Goal: Task Accomplishment & Management: Use online tool/utility

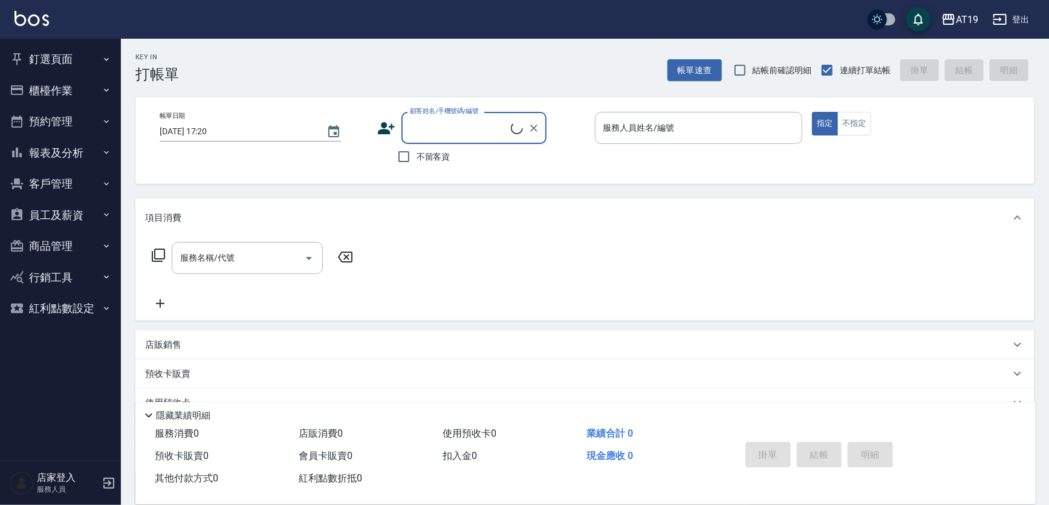
drag, startPoint x: 450, startPoint y: 135, endPoint x: 450, endPoint y: 127, distance: 7.9
click at [452, 134] on input "顧客姓名/手機號碼/編號" at bounding box center [459, 127] width 104 height 21
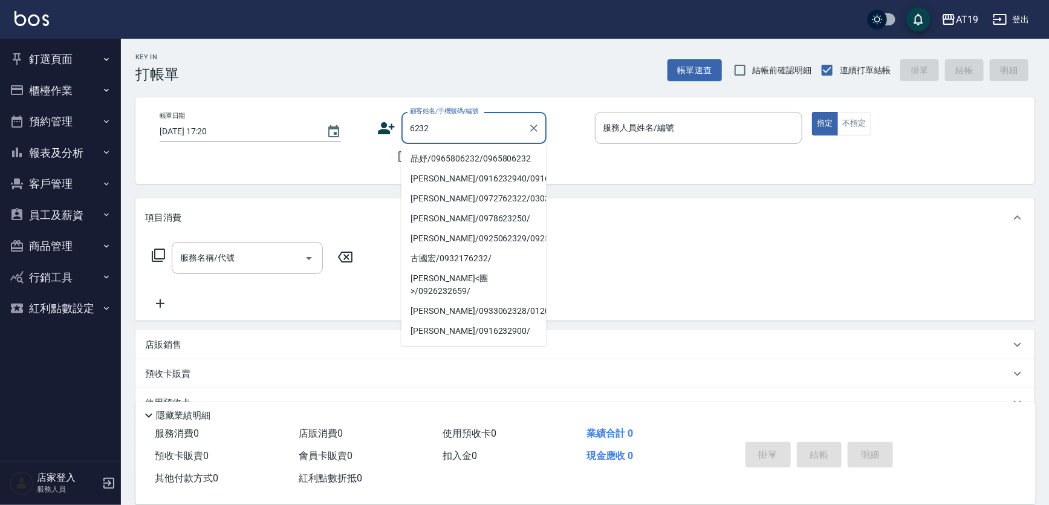
type input "品妤/0965806232/0965806232"
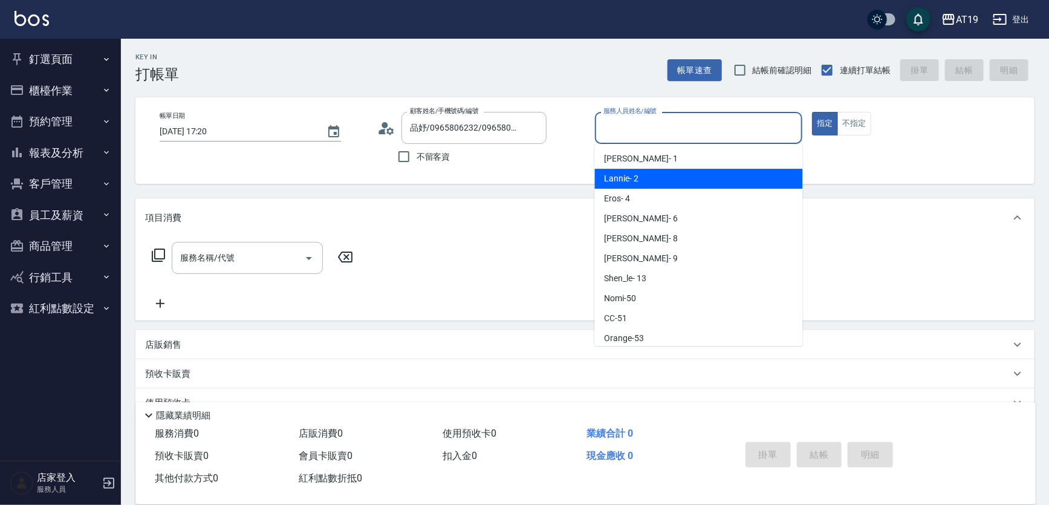
type input "Lannie- 2"
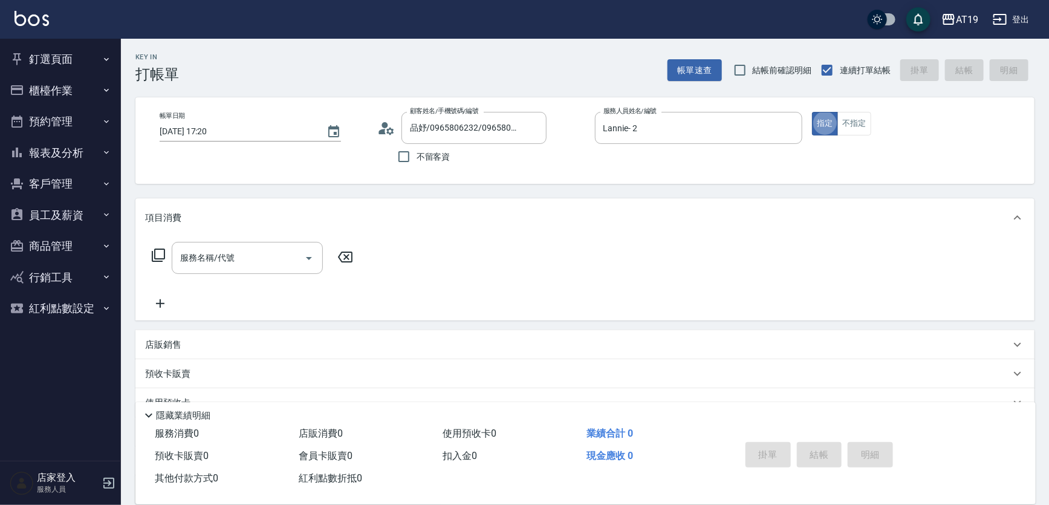
type button "true"
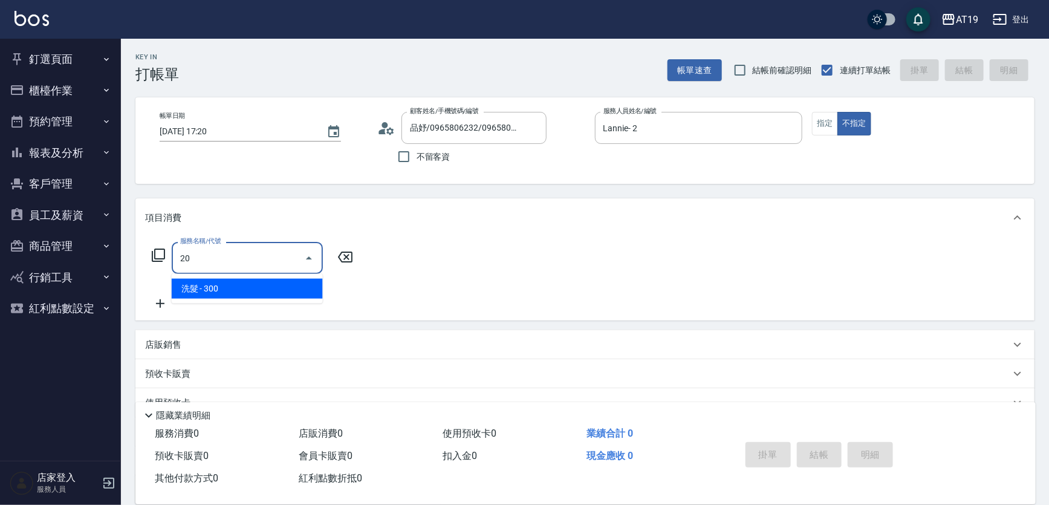
type input "2"
type input "301"
type input "150"
type input "燙髮(301)"
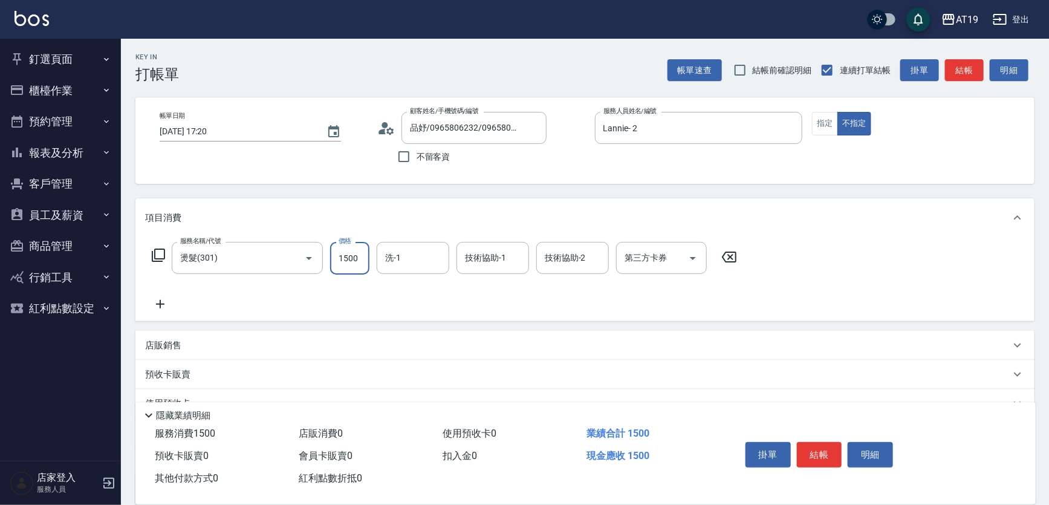
type input "0"
type input "200"
type input "2000"
type input "Orange-53"
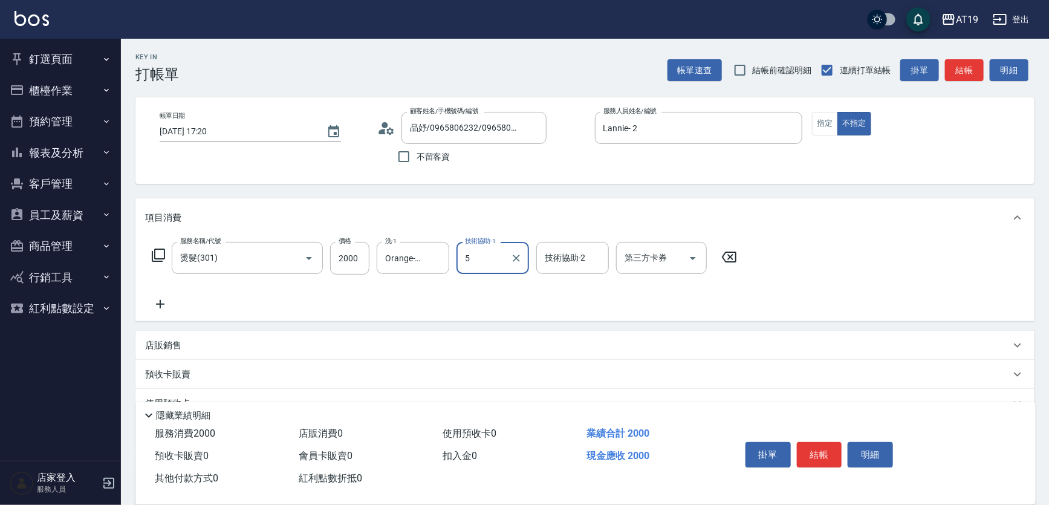
type input "5"
type input "53"
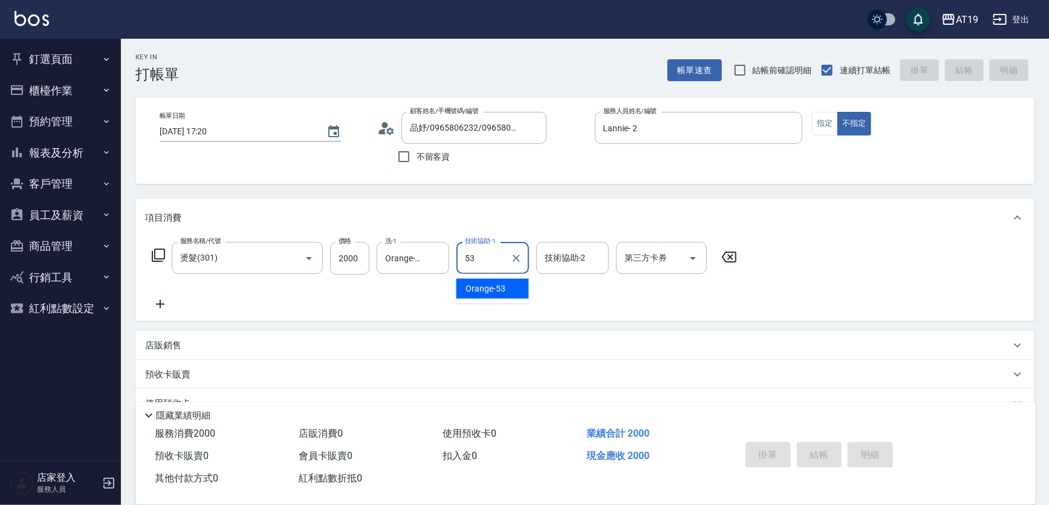
type input "0"
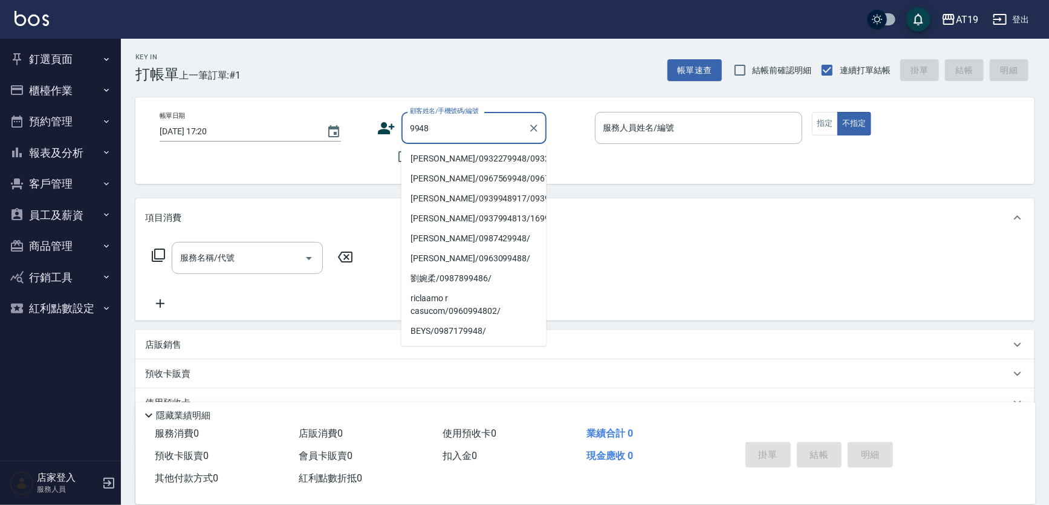
type input "[PERSON_NAME]/0932279948/0932279948"
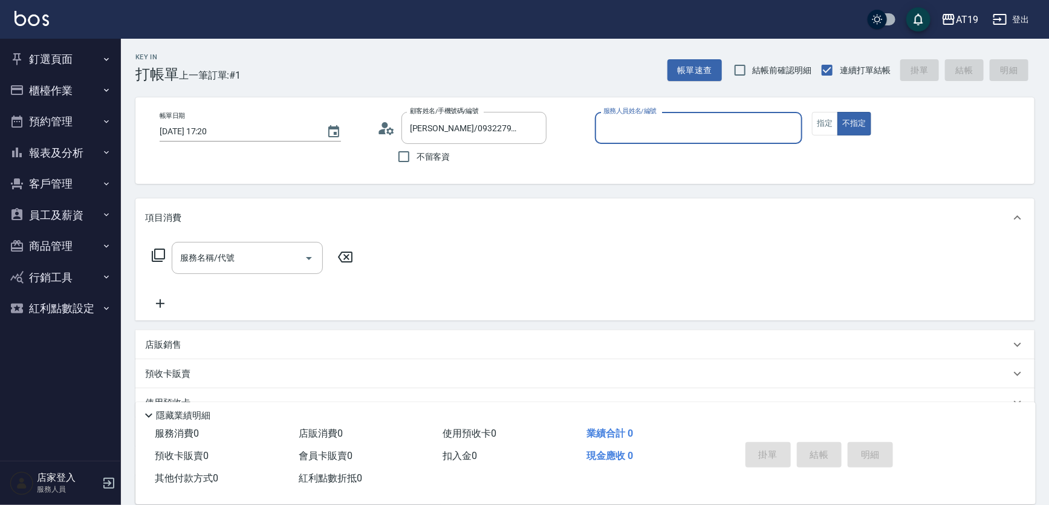
type input "Lannie- 2"
click at [837, 112] on button "不指定" at bounding box center [854, 124] width 34 height 24
type button "false"
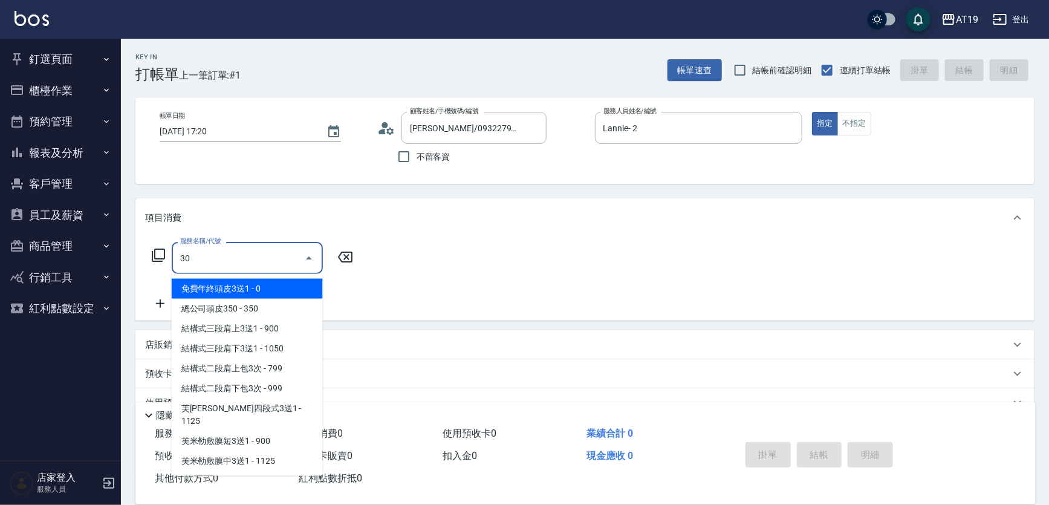
type input "301"
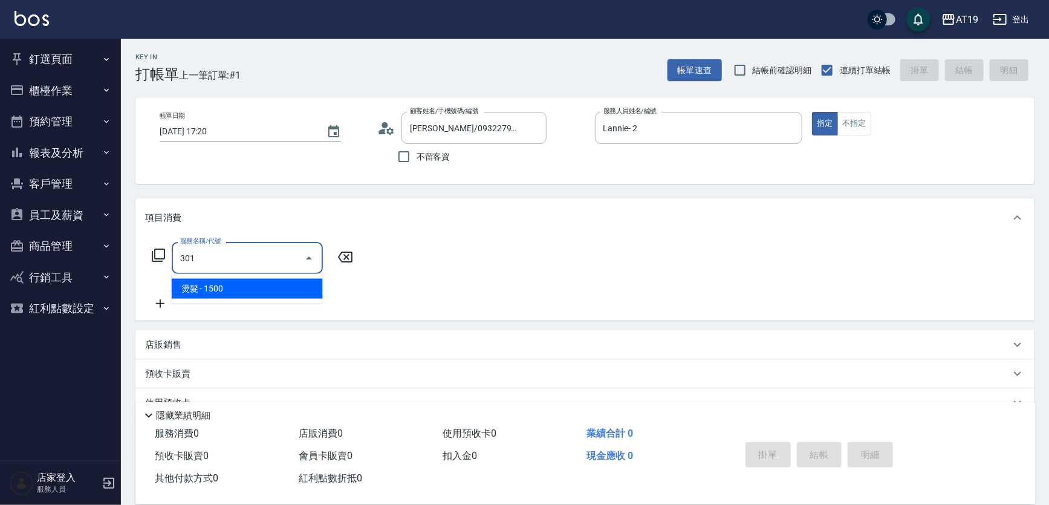
type input "150"
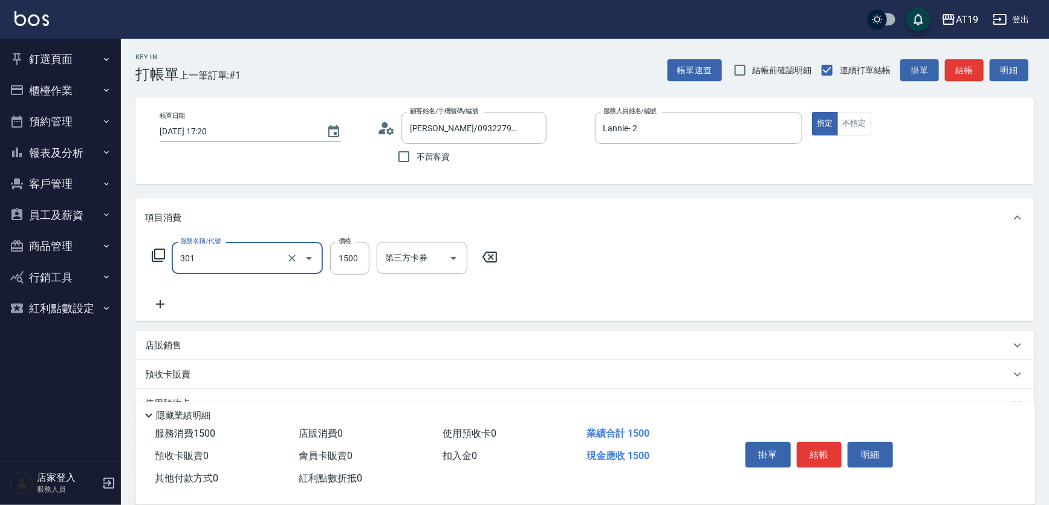
type input "燙髮(301)"
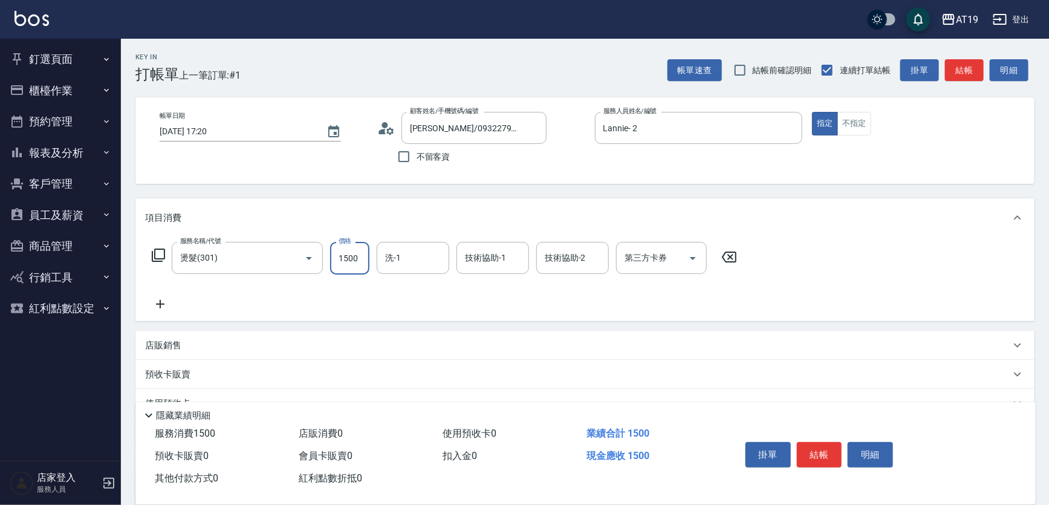
type input "0"
type input "20"
type input "200"
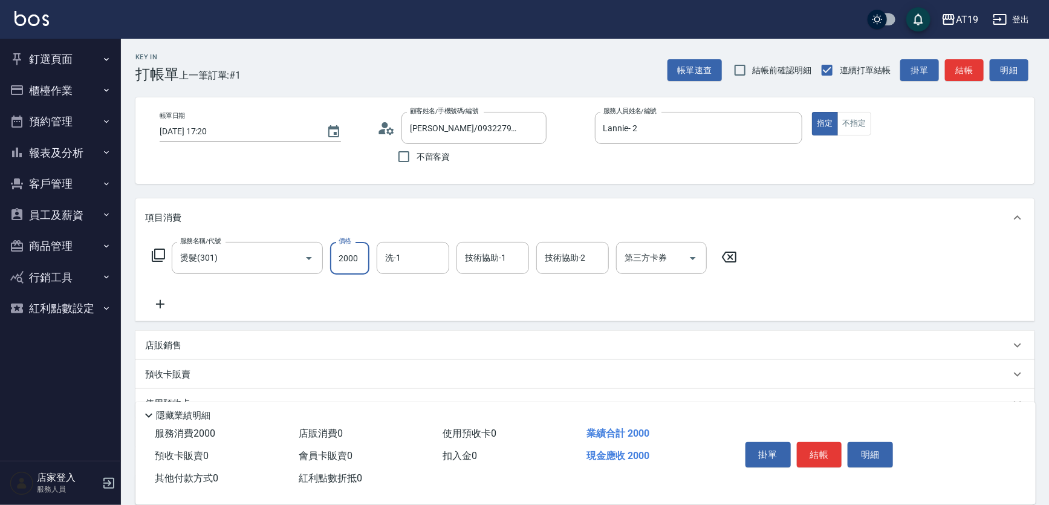
type input "2000"
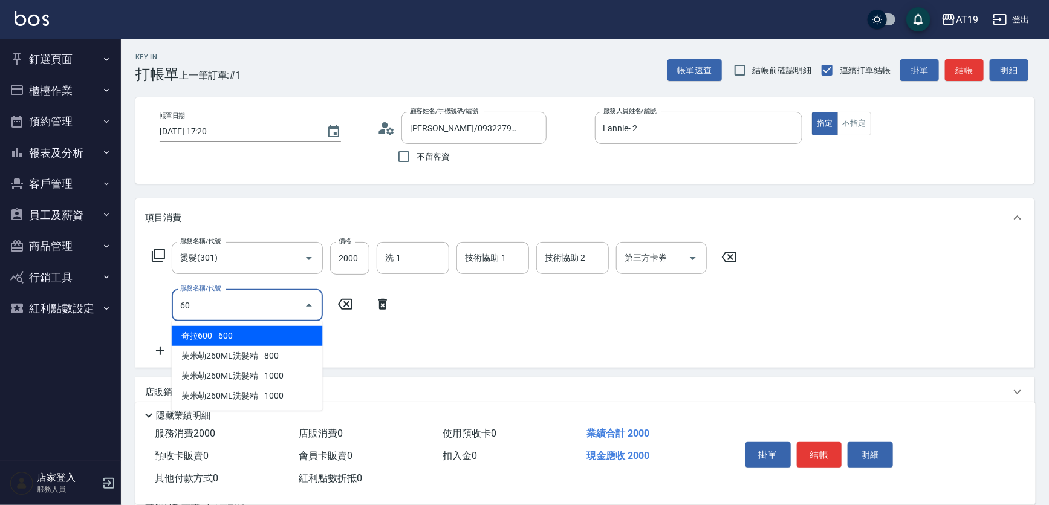
type input "601"
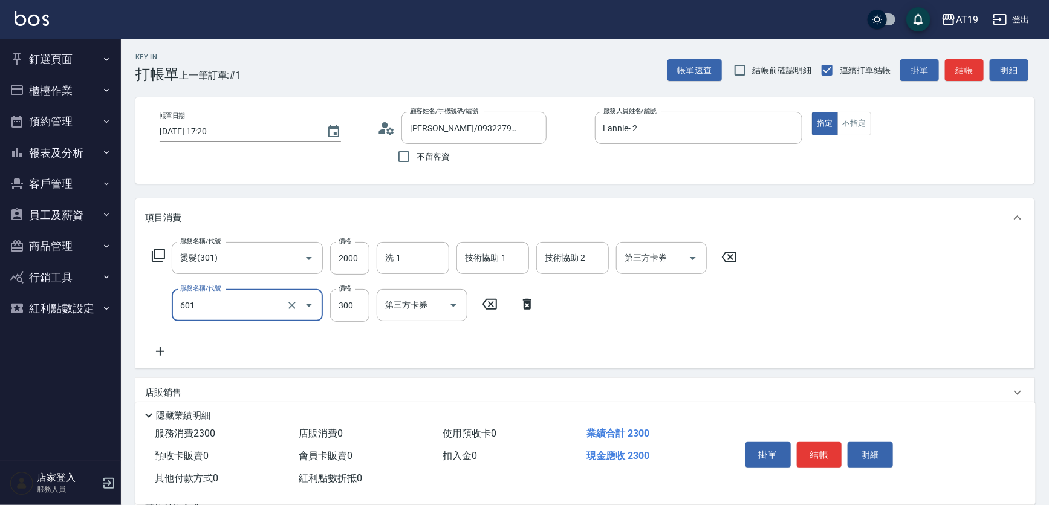
type input "230"
type input "自備護髮(601)"
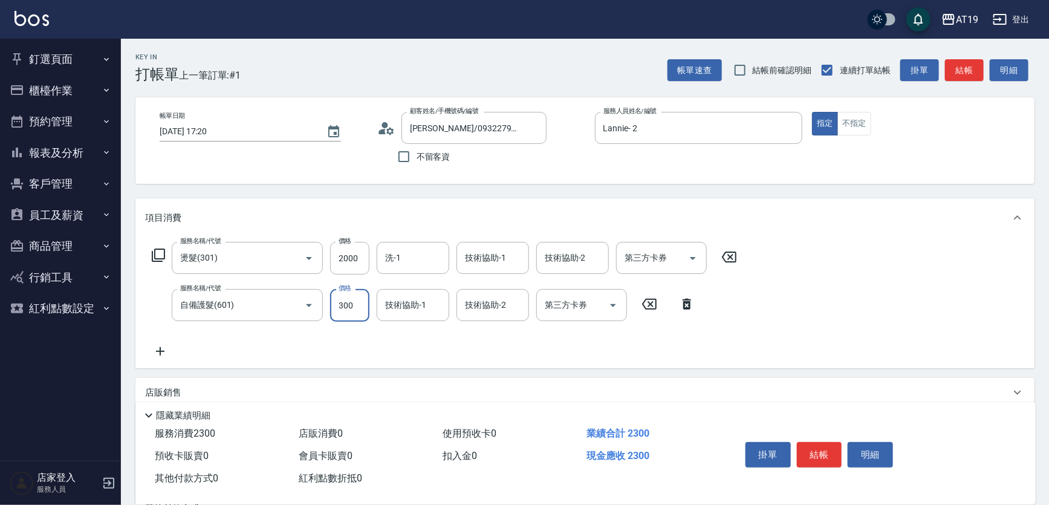
type input "200"
type input "60"
type input "260"
type input "600"
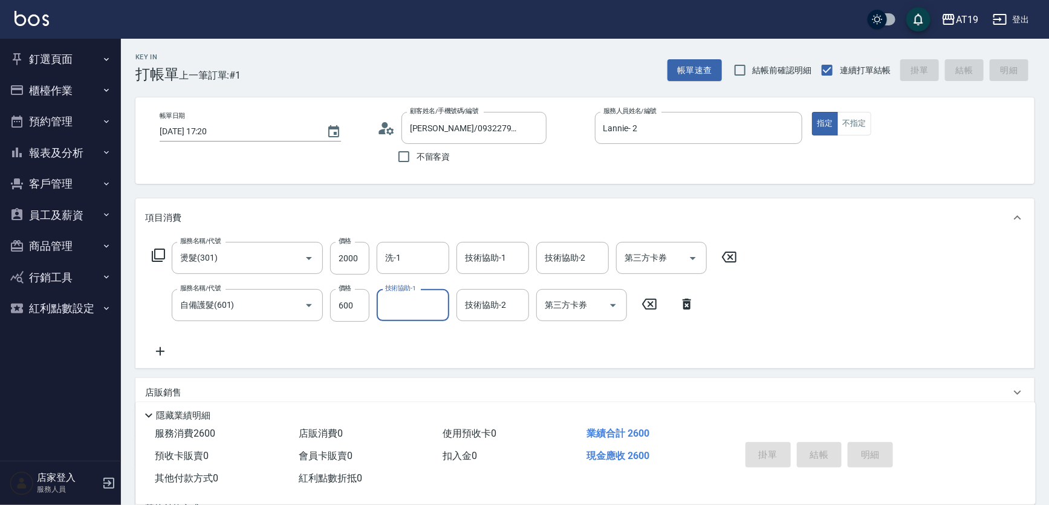
type input "[DATE] 17:21"
type input "0"
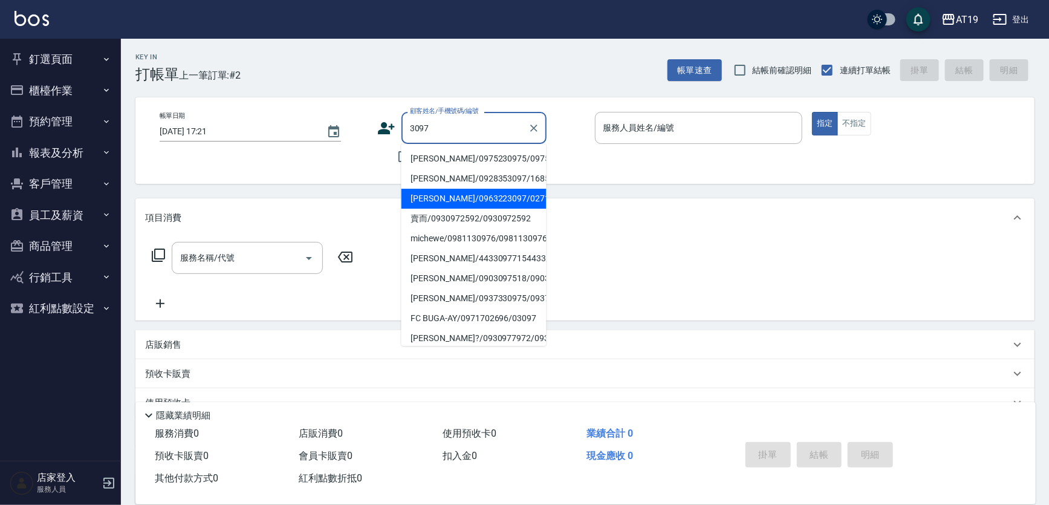
type input "[PERSON_NAME]/0963223097/02718"
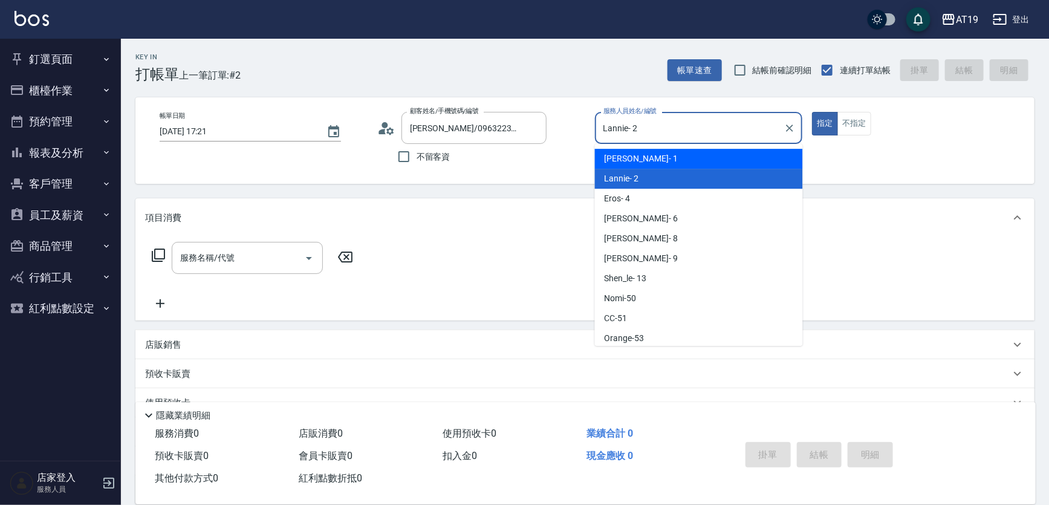
type input "Linda- 1"
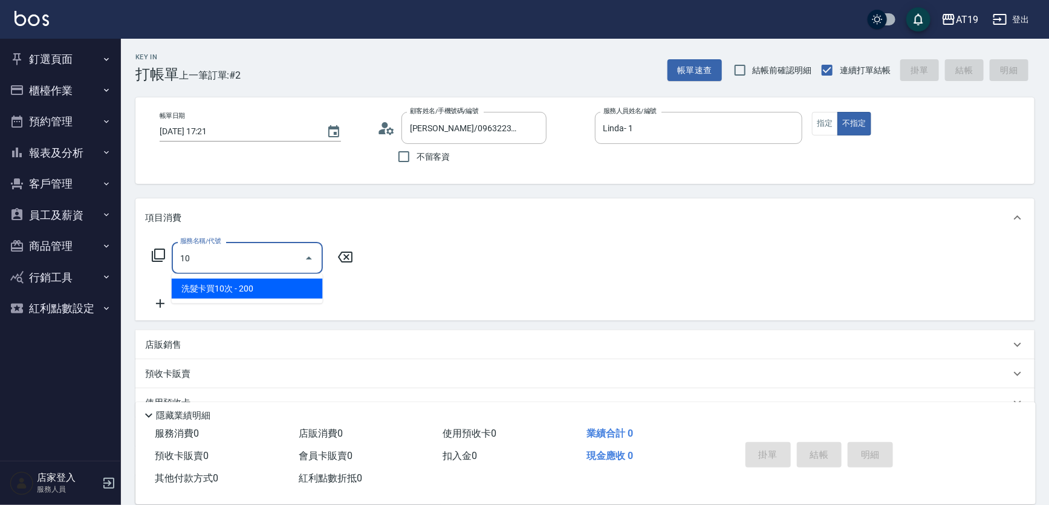
type input "101"
type input "70"
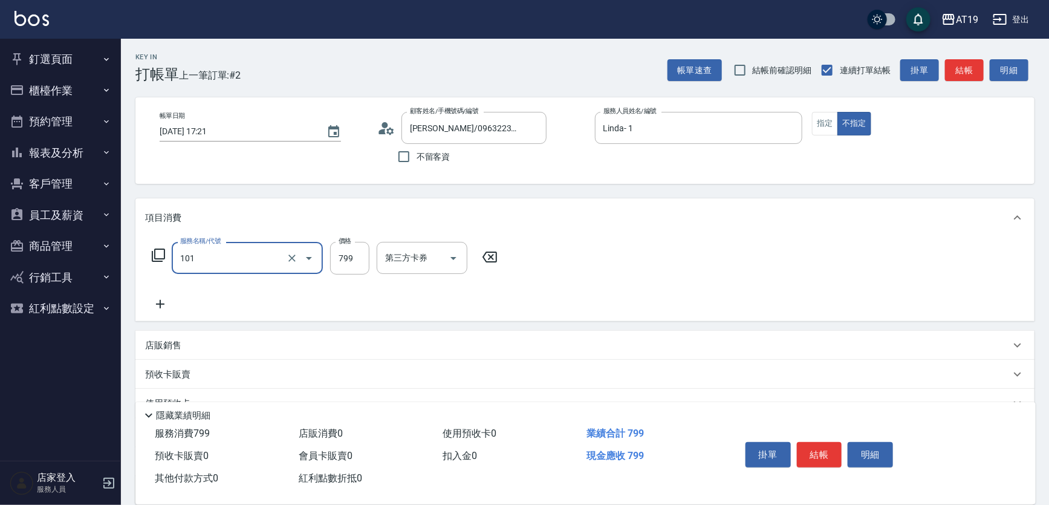
type input "洗+AB劑(101)"
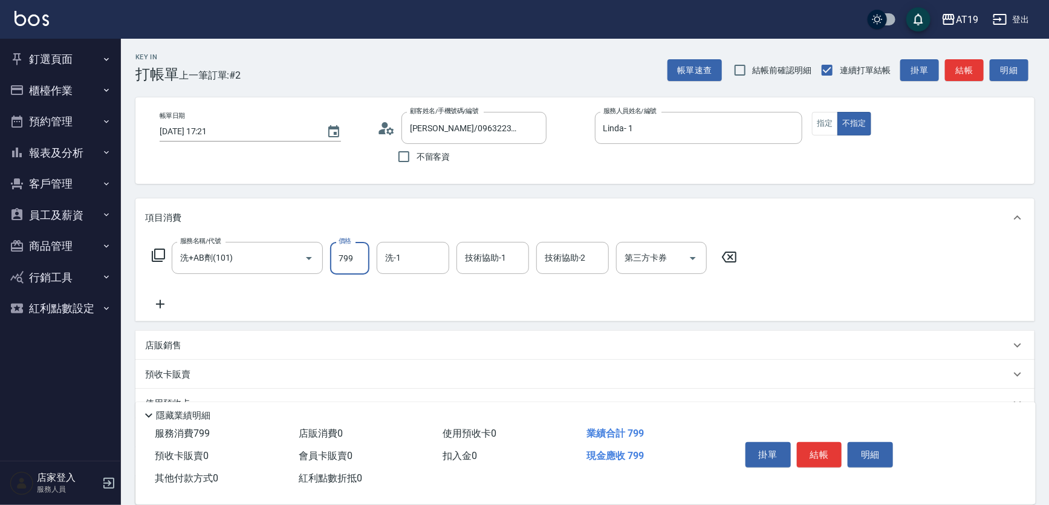
type input "85"
type input "80"
type input "850"
type input "8500"
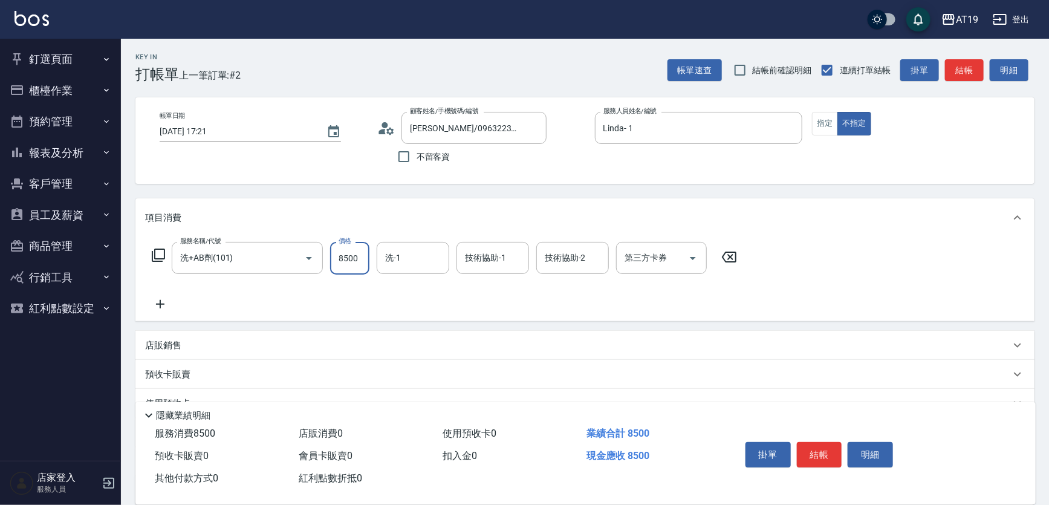
type input "80"
type input "850"
type input "0"
type input "80"
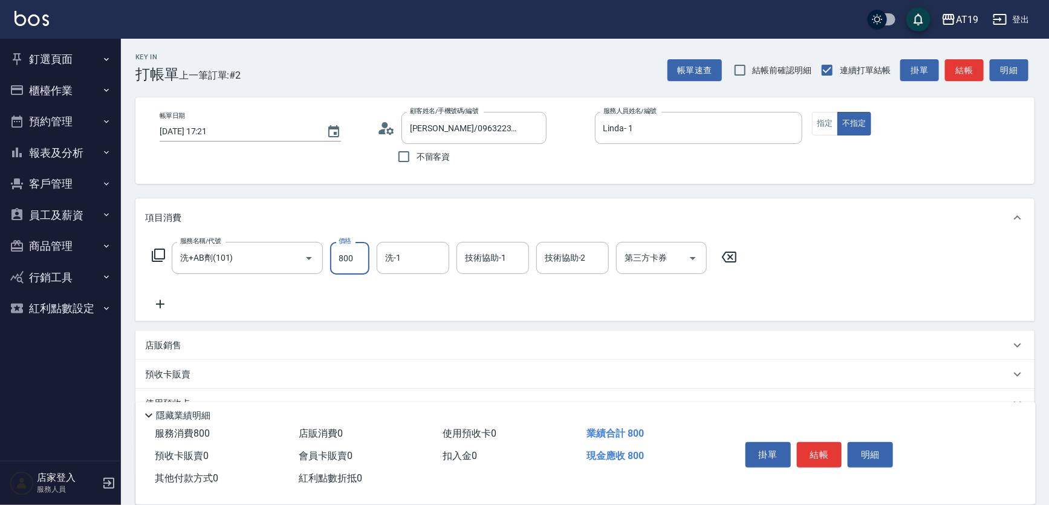
type input "800"
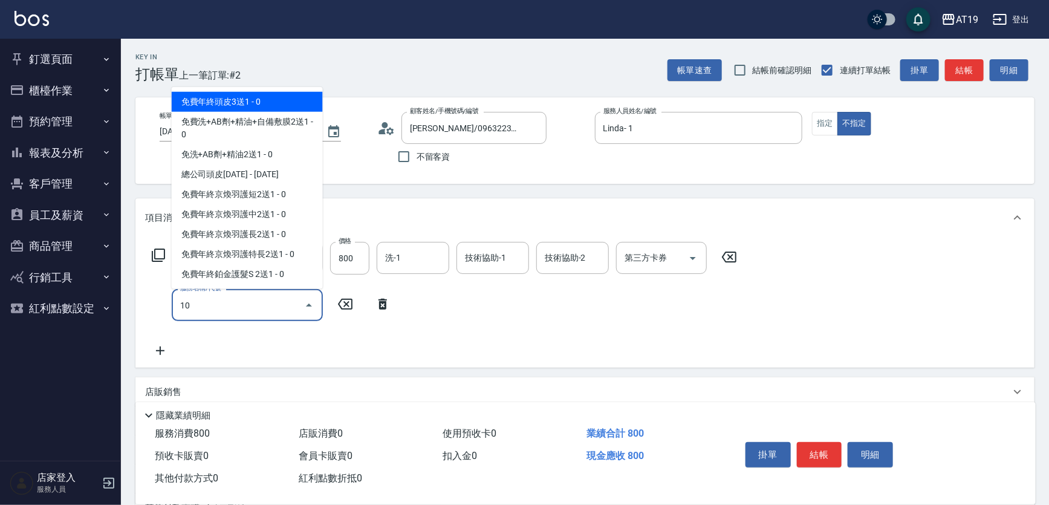
type input "101"
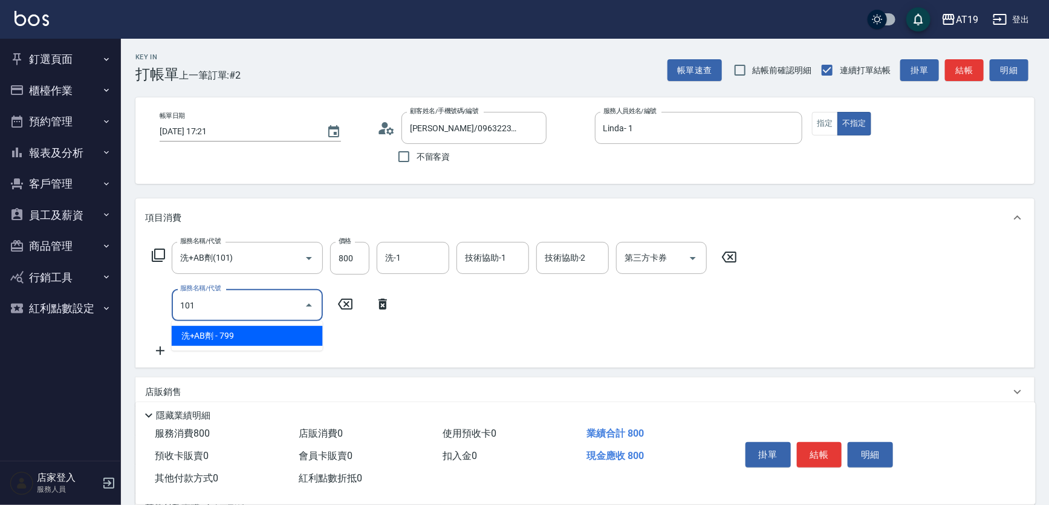
type input "150"
type input "洗+AB劑(101)"
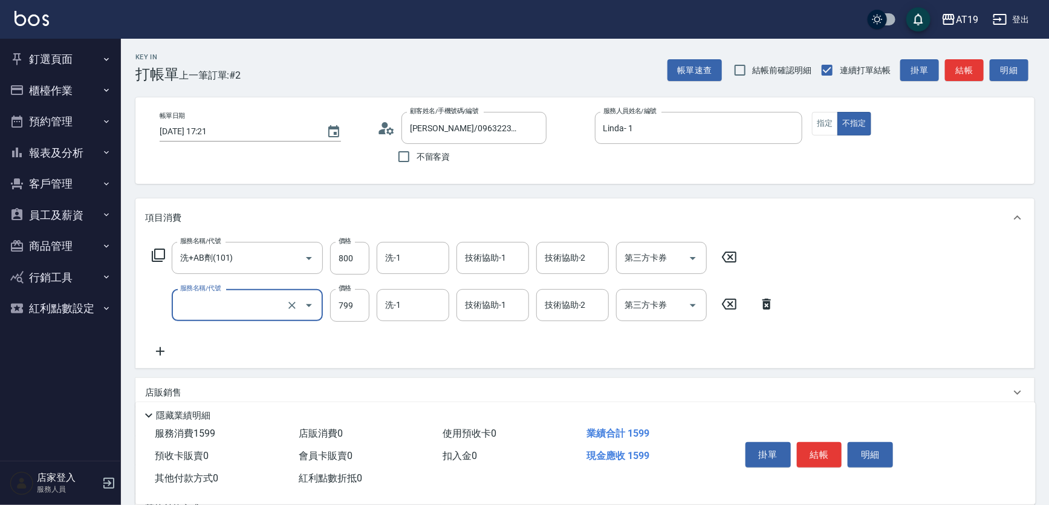
type input "80"
type input "201"
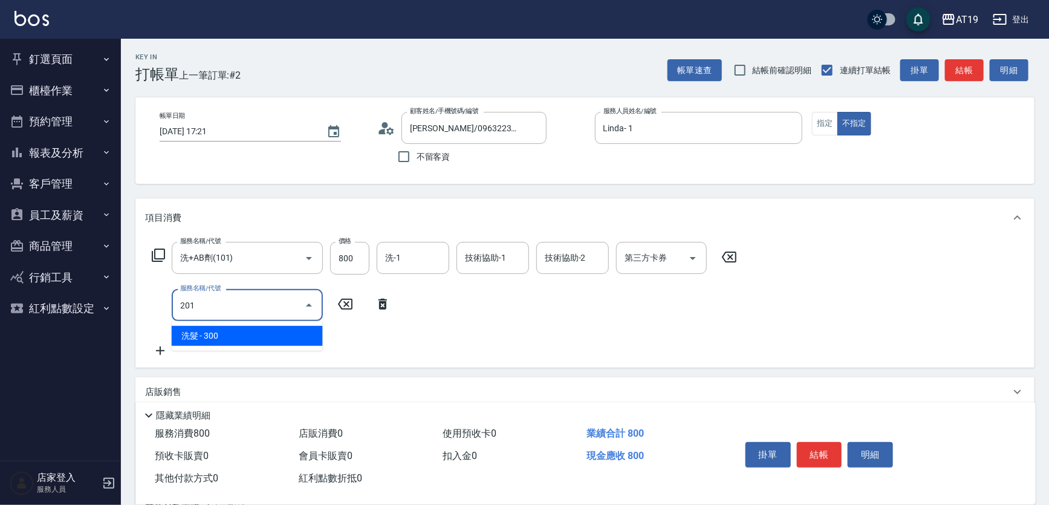
type input "110"
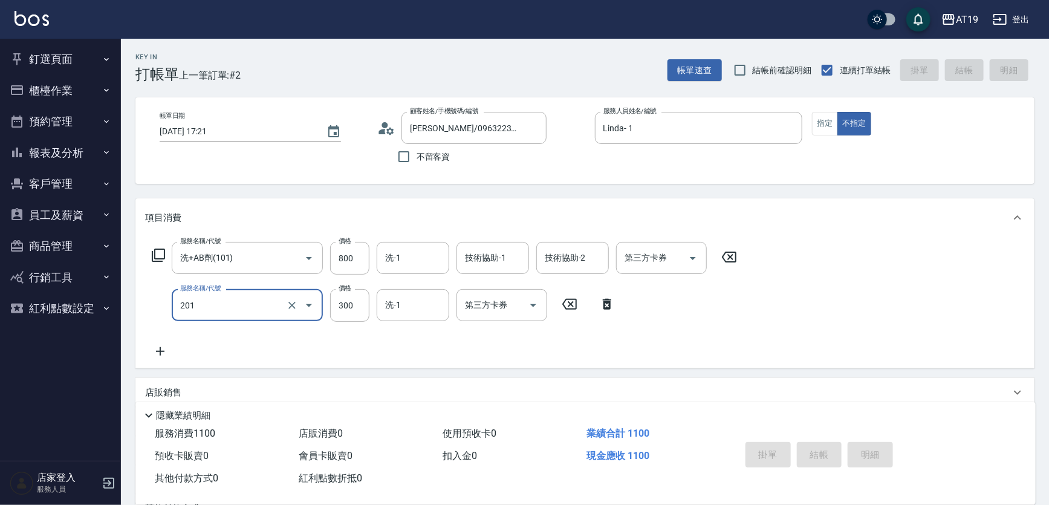
type input "[DATE] 17:22"
type input "0"
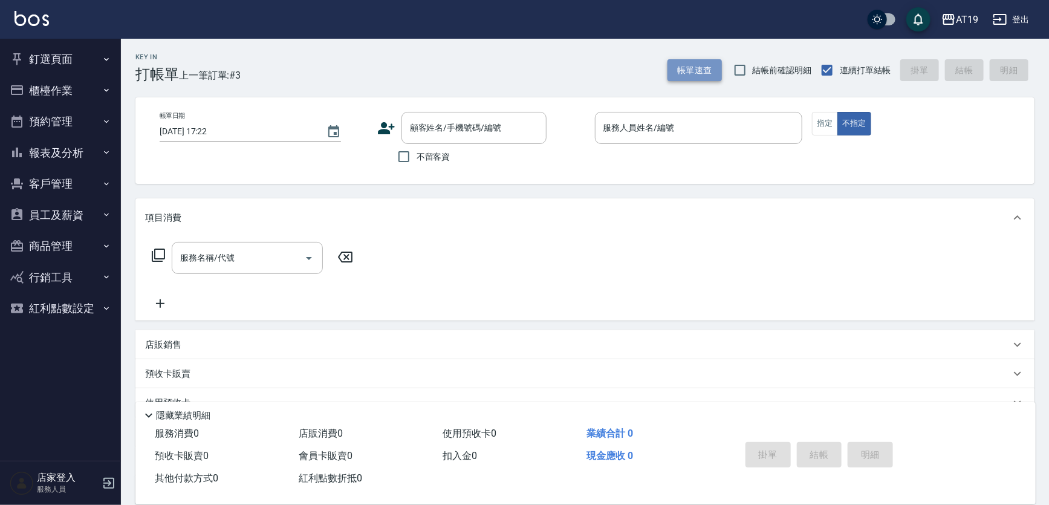
click at [683, 71] on button "帳單速查" at bounding box center [694, 70] width 54 height 22
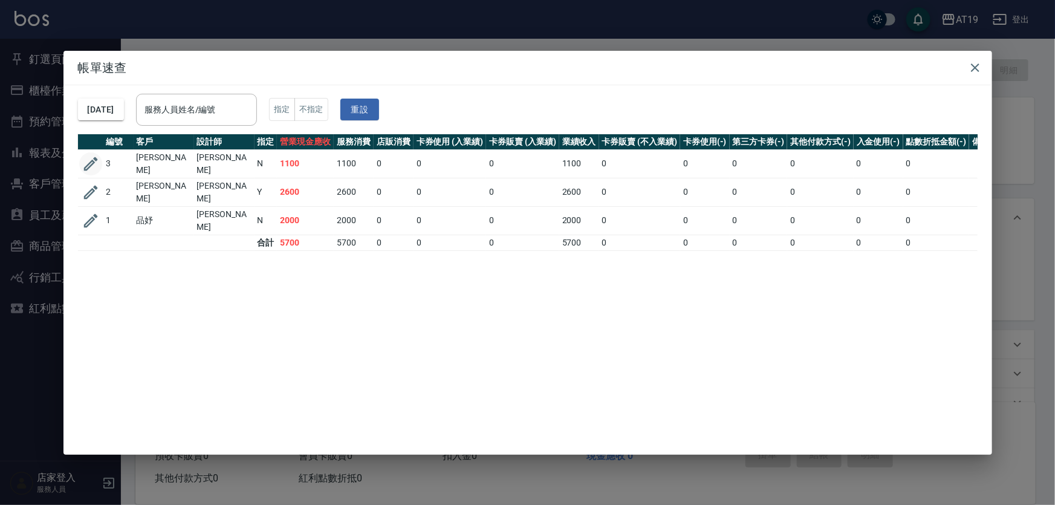
click at [83, 157] on icon "button" at bounding box center [91, 164] width 18 height 18
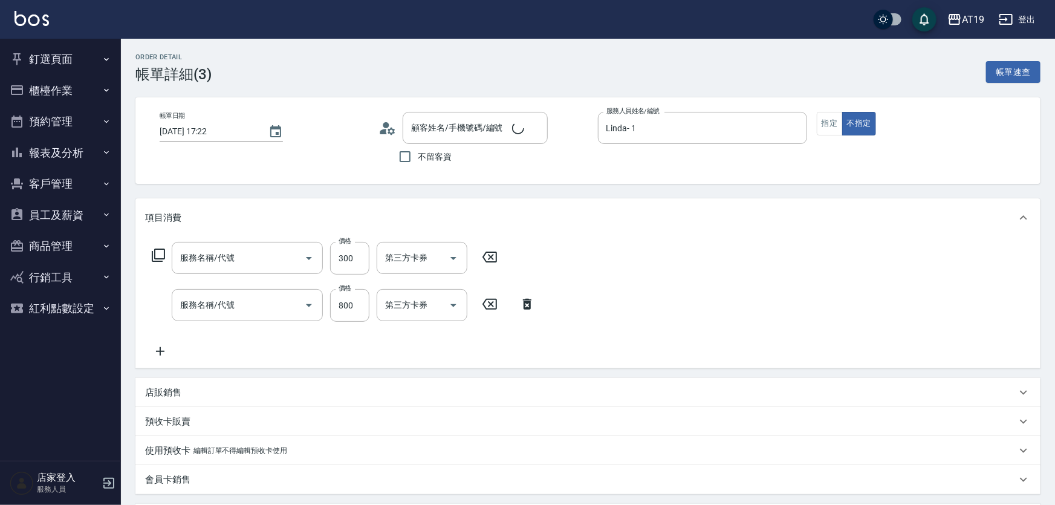
type input "Linda- 1"
type input "110"
type input "[PERSON_NAME]/0963223097/02718"
click at [248, 255] on input "服務名稱/代號" at bounding box center [238, 257] width 122 height 21
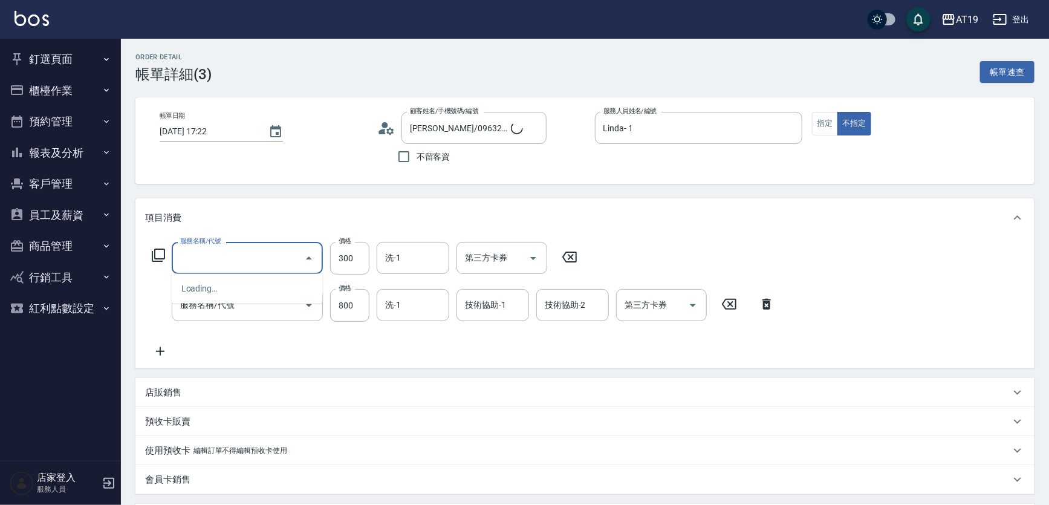
click at [247, 256] on input "服務名稱/代號" at bounding box center [238, 257] width 122 height 21
drag, startPoint x: 241, startPoint y: 262, endPoint x: 163, endPoint y: 266, distance: 78.1
click at [163, 267] on div "服務名稱/代號 服務名稱/代號 價格 300 價格 洗-1 洗-1 第三方卡券 第三方卡券" at bounding box center [364, 258] width 439 height 33
type input "洗髮(201)"
type input "洗+AB劑(101)"
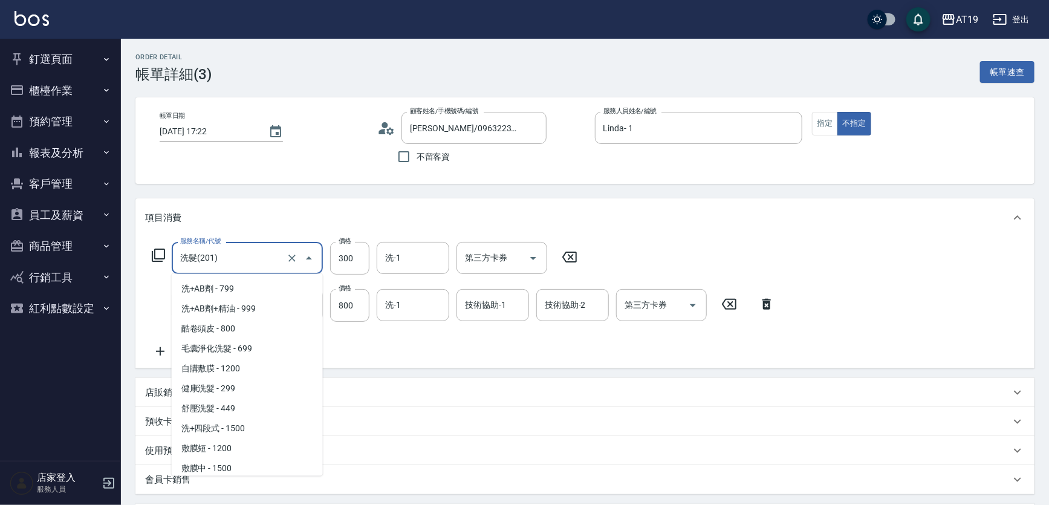
scroll to position [394, 0]
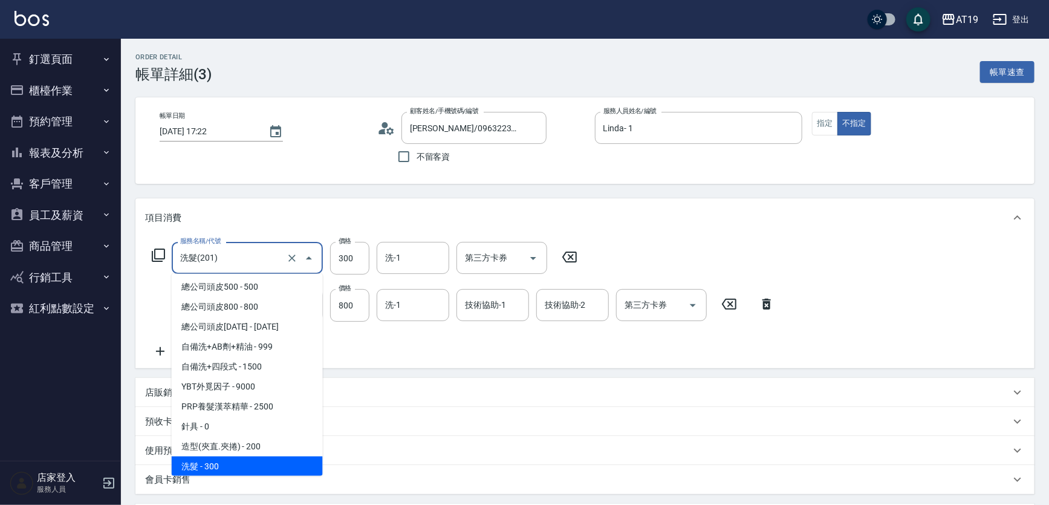
type input "80"
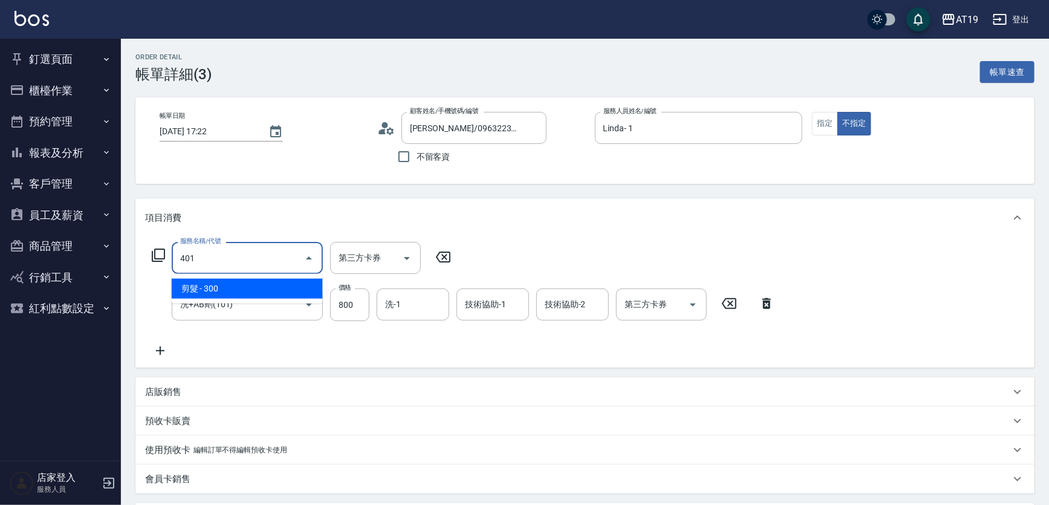
type input "401"
type input "110"
type input "剪髮(401)"
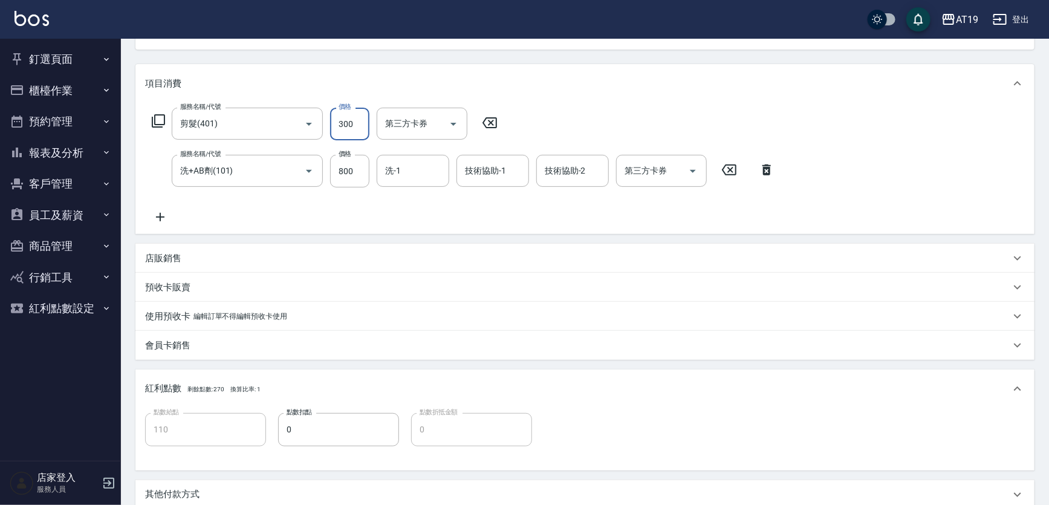
scroll to position [274, 0]
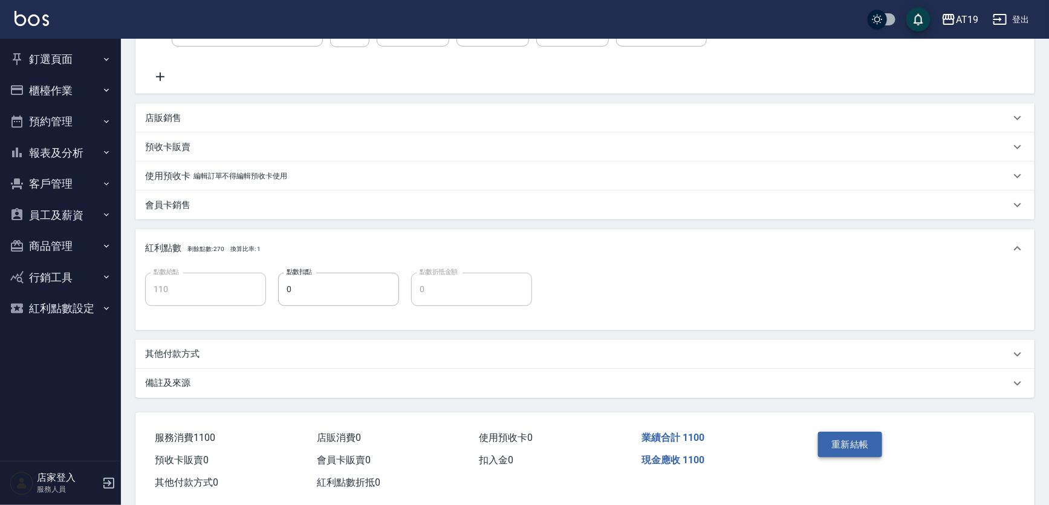
click at [848, 445] on button "重新結帳" at bounding box center [850, 444] width 64 height 25
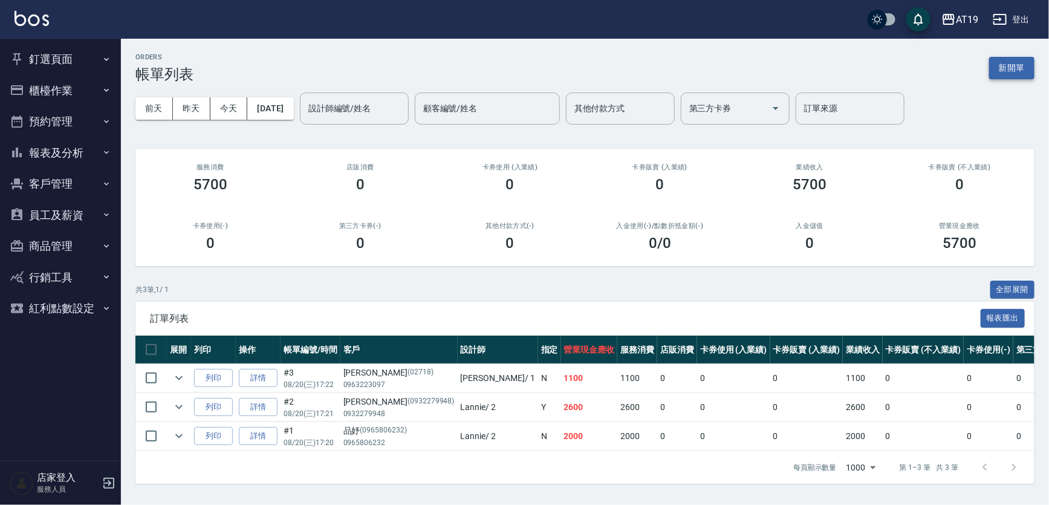
click at [1008, 71] on button "新開單" at bounding box center [1011, 68] width 45 height 22
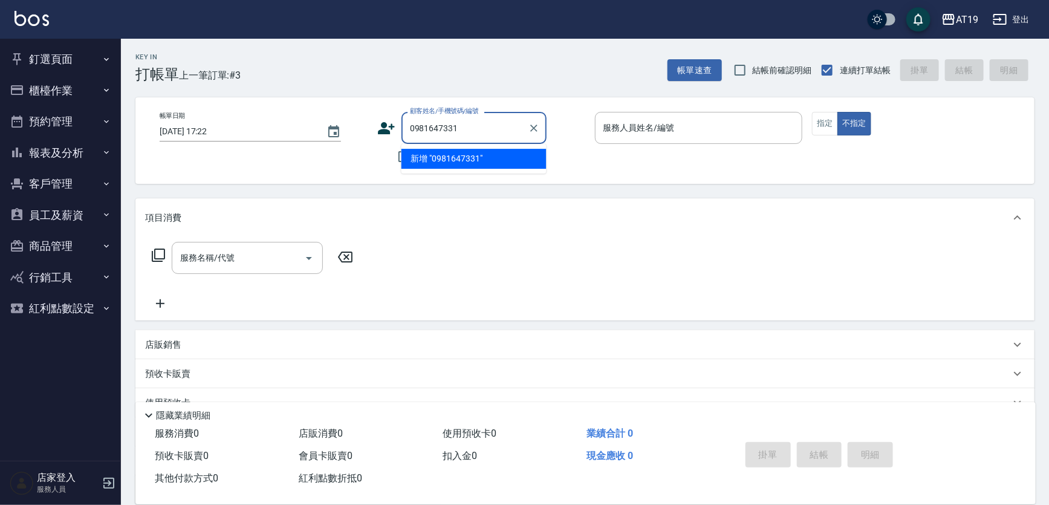
type input "0981647331"
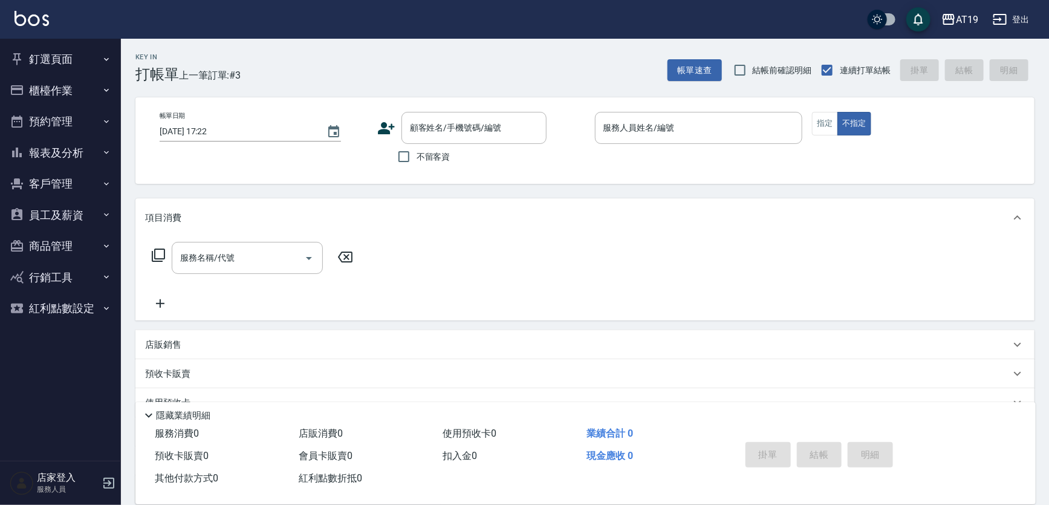
click at [382, 124] on icon at bounding box center [386, 128] width 17 height 12
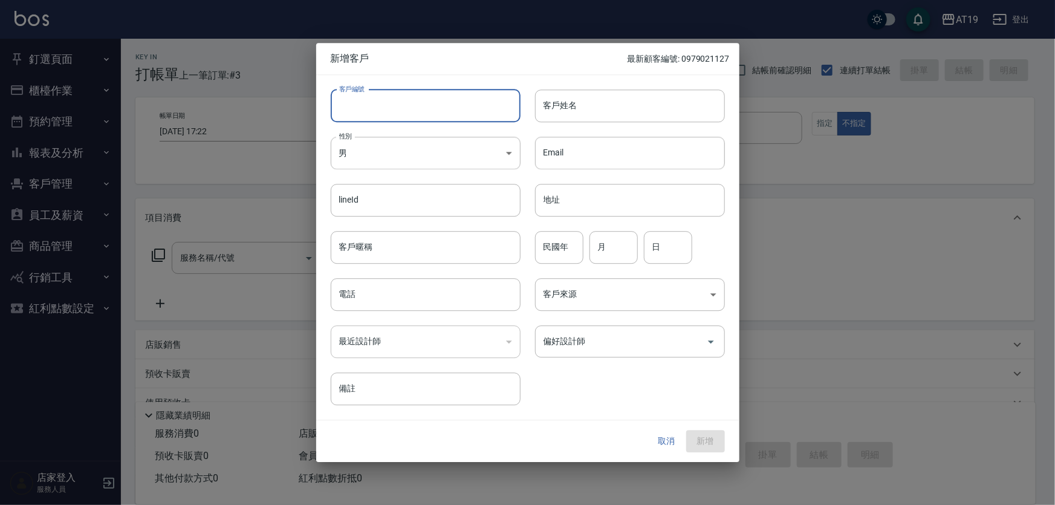
click at [397, 113] on input "客戶編號" at bounding box center [426, 105] width 190 height 33
paste input "0981647331"
type input "0981647331"
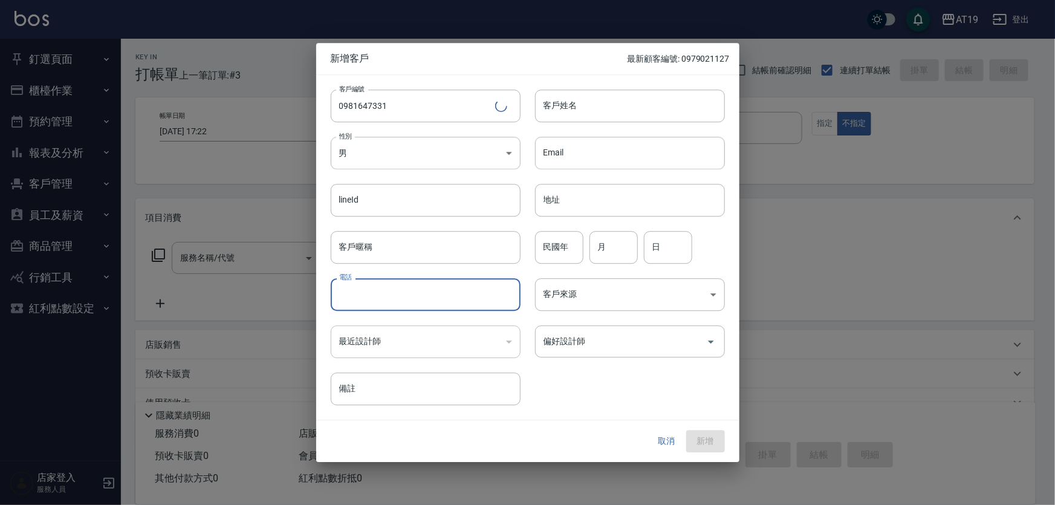
click at [382, 280] on input "電話" at bounding box center [426, 294] width 190 height 33
paste input "0981647331"
type input "0981647331"
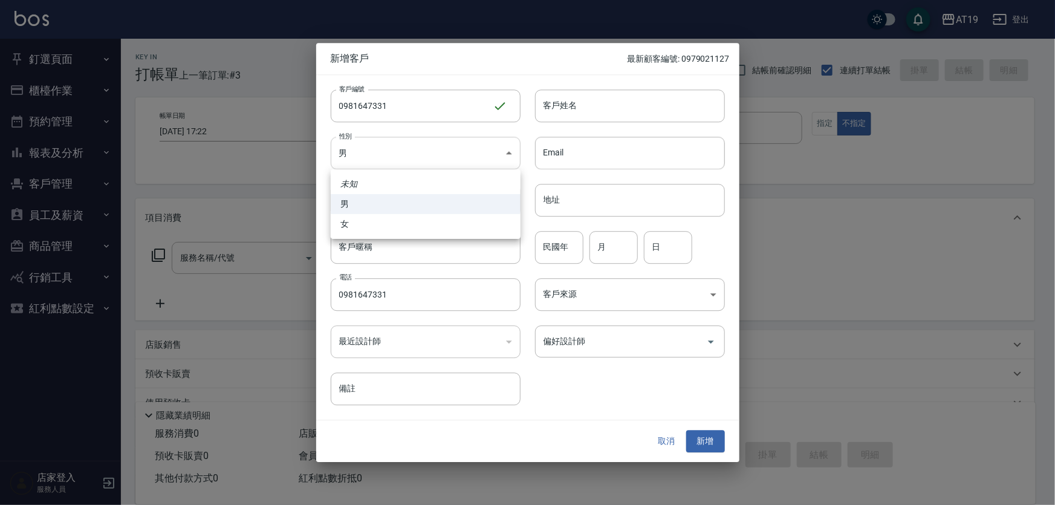
drag, startPoint x: 387, startPoint y: 157, endPoint x: 393, endPoint y: 192, distance: 35.5
click at [387, 158] on body "AT19 登出 釘選頁面 打帳單 帳單列表 排班表 現場電腦打卡 店家日報表 互助日報表 設計師日報表 櫃檯作業 打帳單 帳單列表 現金收支登錄 高階收支登錄…" at bounding box center [527, 309] width 1055 height 618
click at [393, 228] on li "女" at bounding box center [426, 224] width 190 height 20
type input "[DEMOGRAPHIC_DATA]"
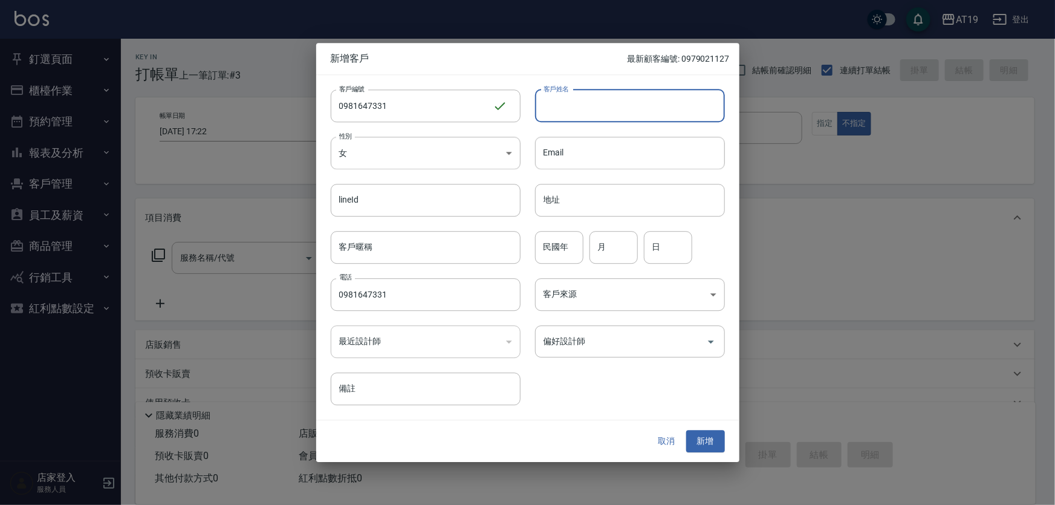
drag, startPoint x: 565, startPoint y: 103, endPoint x: 561, endPoint y: 60, distance: 42.5
click at [565, 103] on input "客戶姓名" at bounding box center [630, 105] width 190 height 33
type input "[PERSON_NAME]"
type input "01"
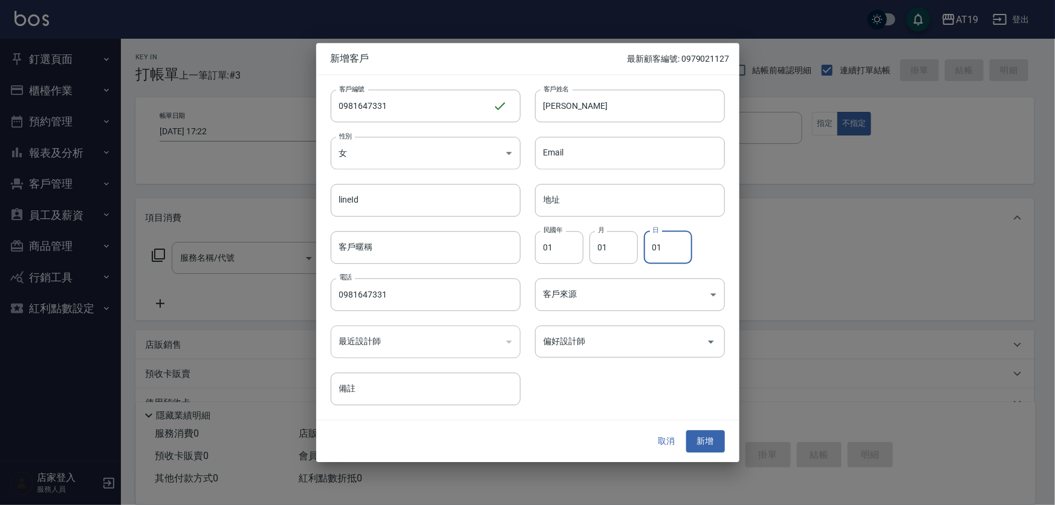
type input "01"
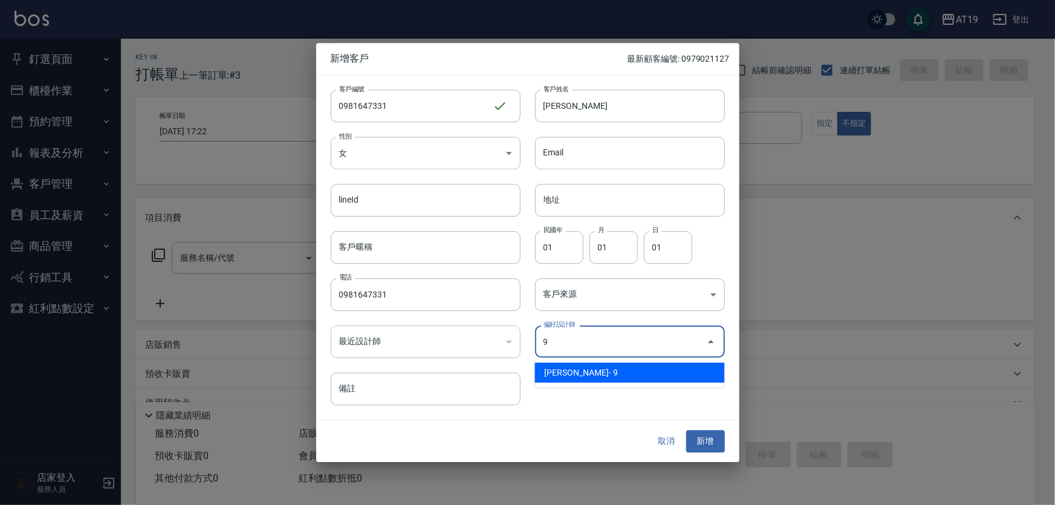
type input "[PERSON_NAME][PERSON_NAME]"
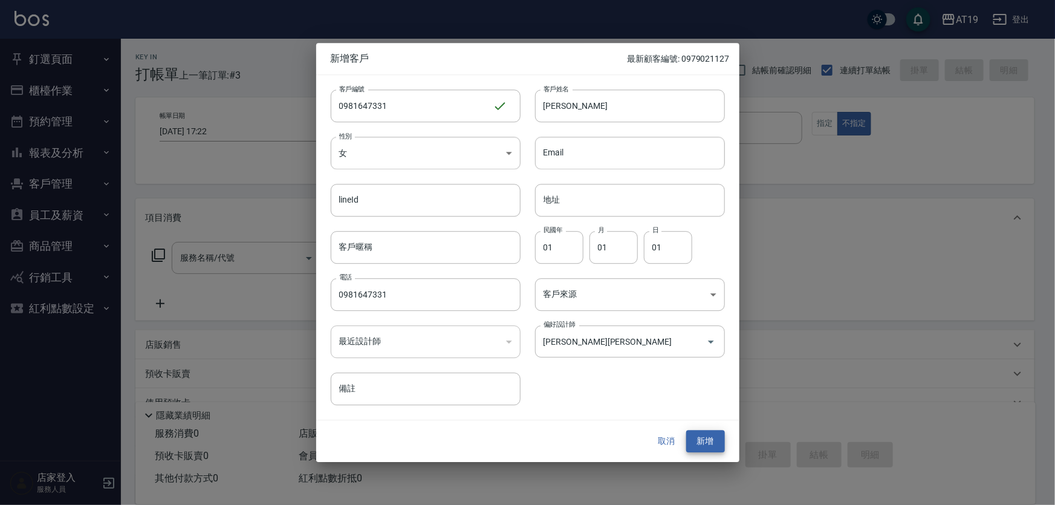
click at [686, 430] on button "新增" at bounding box center [705, 441] width 39 height 22
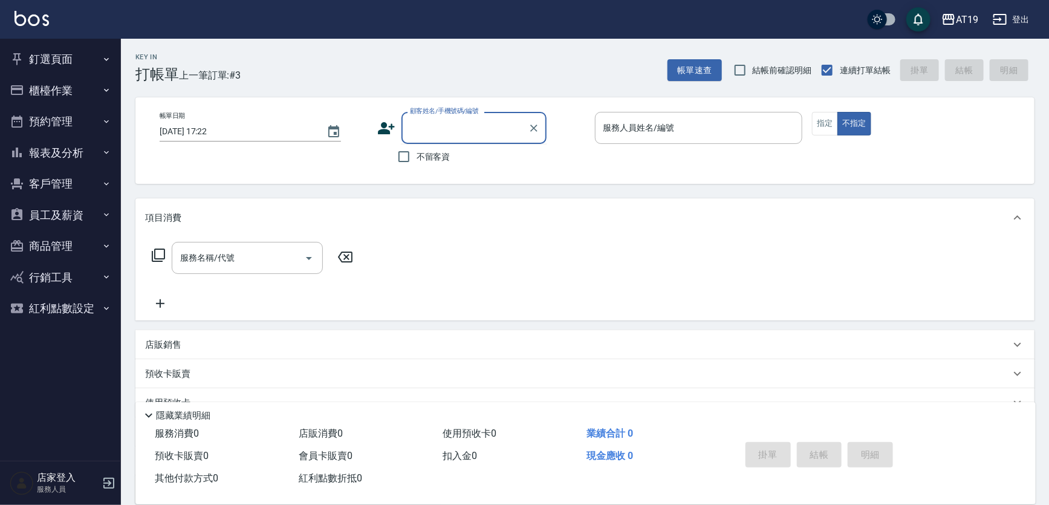
click at [444, 129] on input "顧客姓名/手機號碼/編號" at bounding box center [465, 127] width 116 height 21
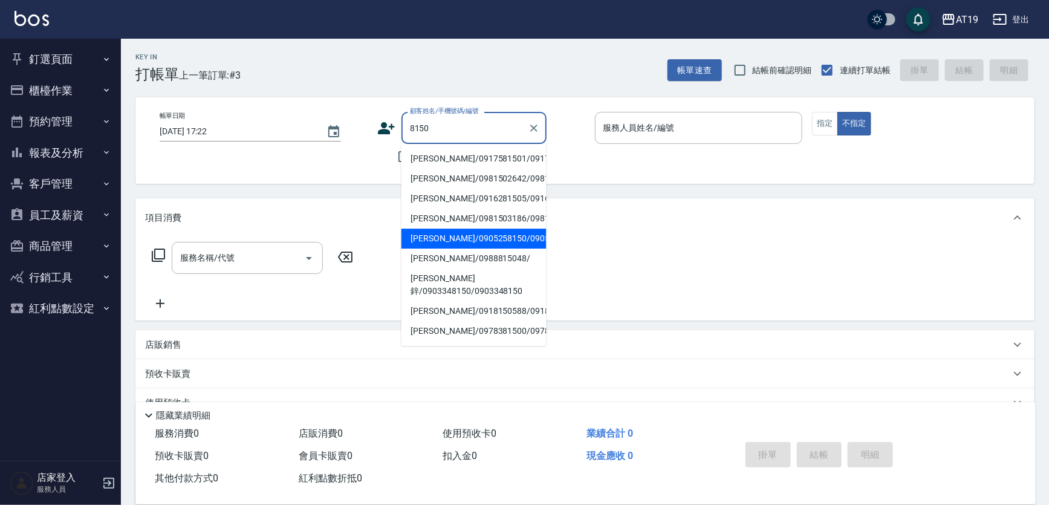
type input "[PERSON_NAME]/0905258150/0905258150"
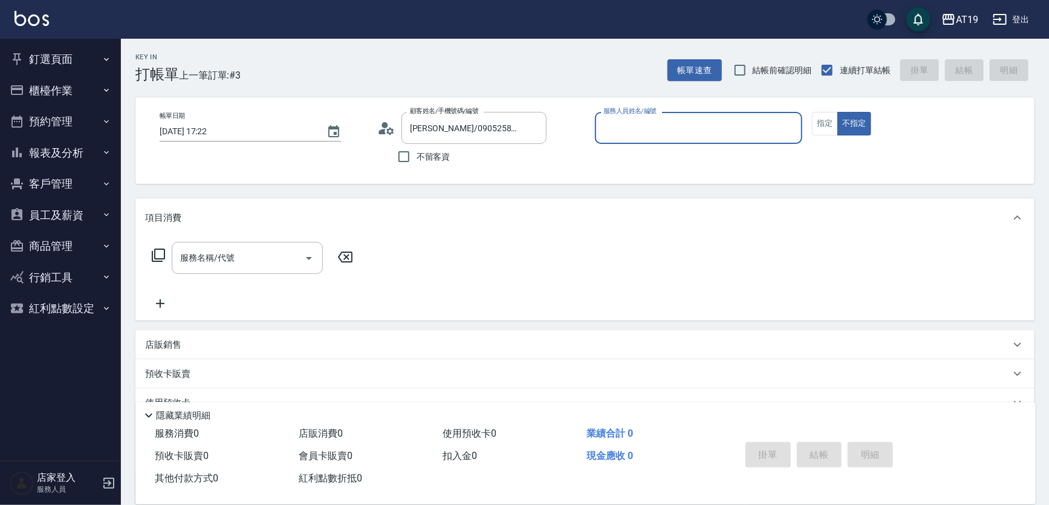
click at [387, 128] on icon at bounding box center [386, 128] width 18 height 18
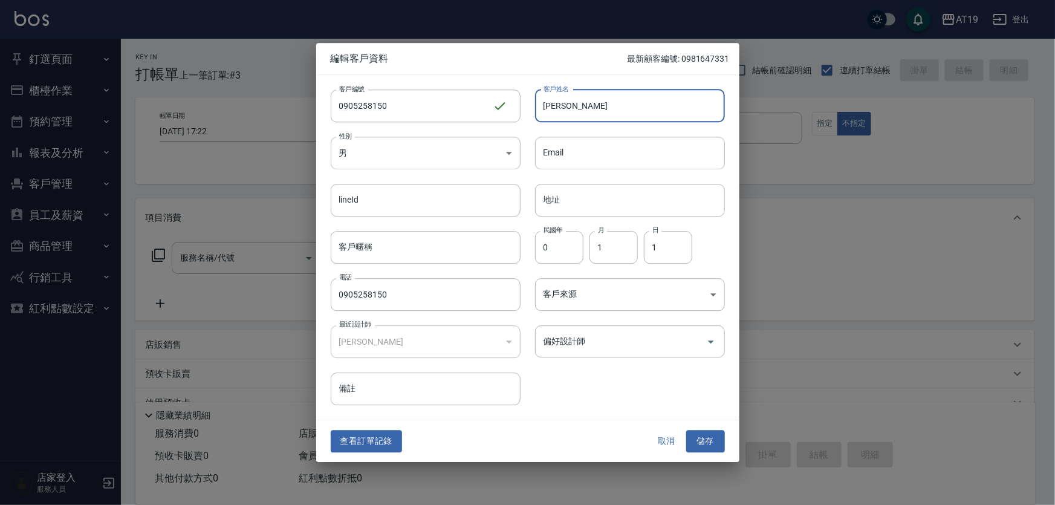
click at [587, 115] on input "[PERSON_NAME]" at bounding box center [630, 105] width 190 height 33
type input "[PERSON_NAME]"
click at [702, 439] on button "儲存" at bounding box center [705, 441] width 39 height 22
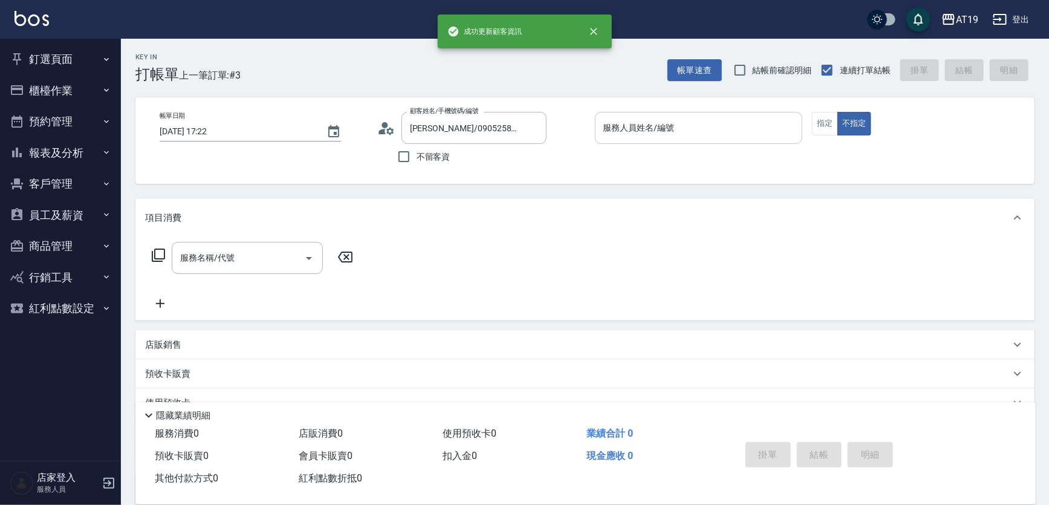
click at [618, 135] on input "服務人員姓名/編號" at bounding box center [698, 127] width 197 height 21
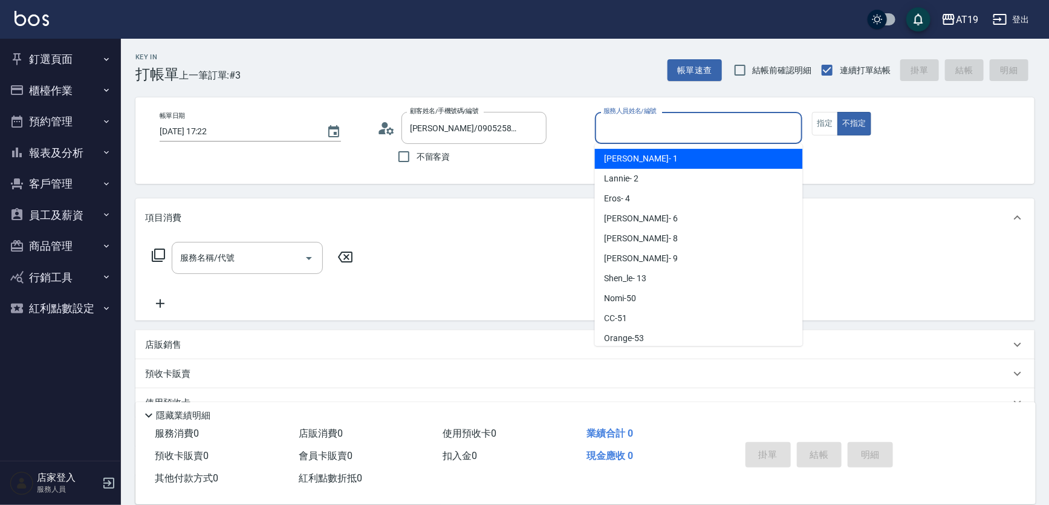
click at [632, 163] on span "Linda - 1" at bounding box center [640, 158] width 73 height 13
type input "Linda- 1"
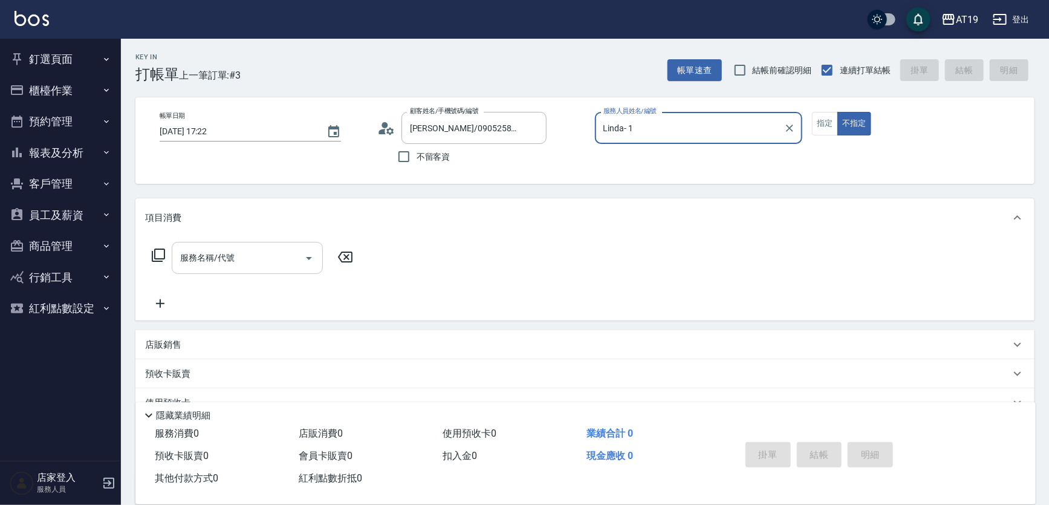
click at [229, 265] on input "服務名稱/代號" at bounding box center [238, 257] width 122 height 21
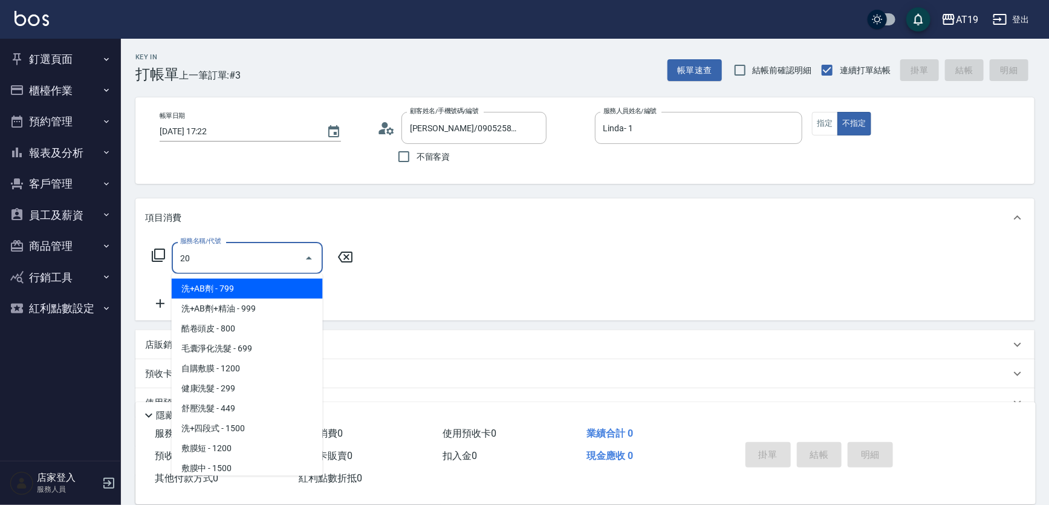
type input "201"
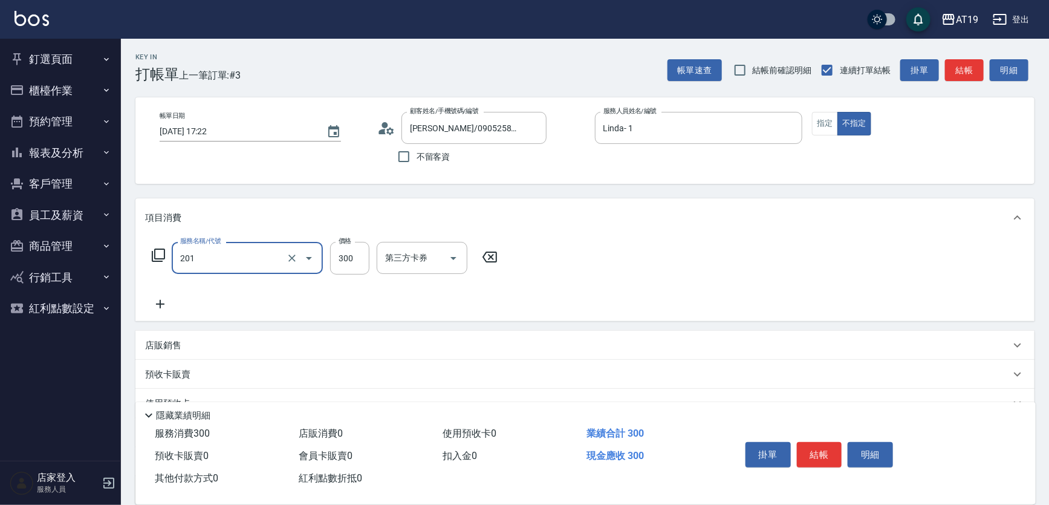
type input "30"
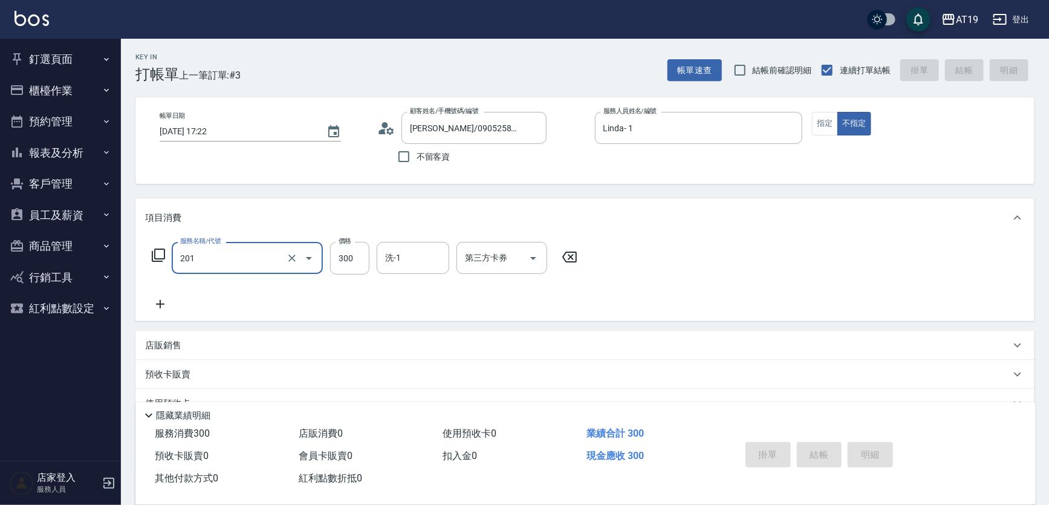
type input "201"
type input "[DATE] 17:24"
type input "0"
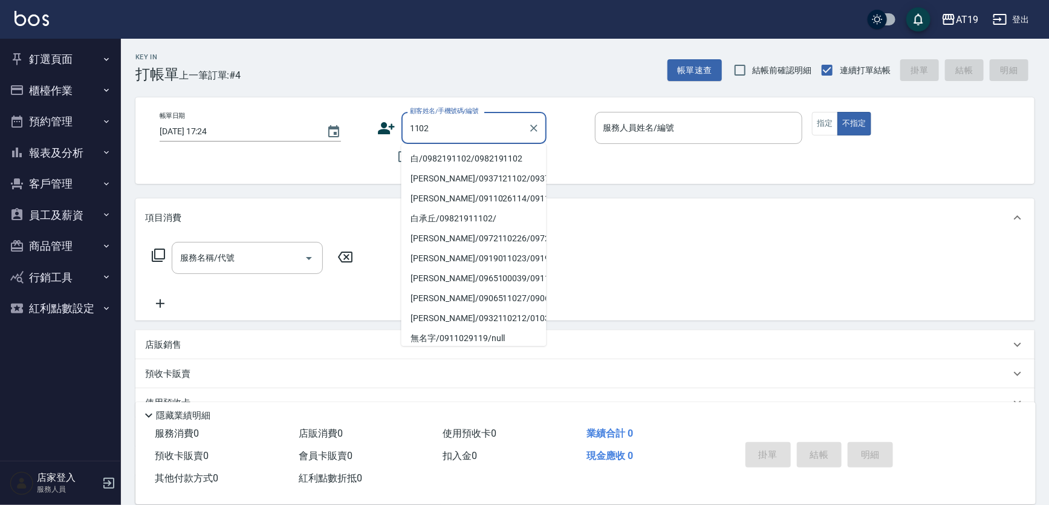
type input "白/0982191102/0982191102"
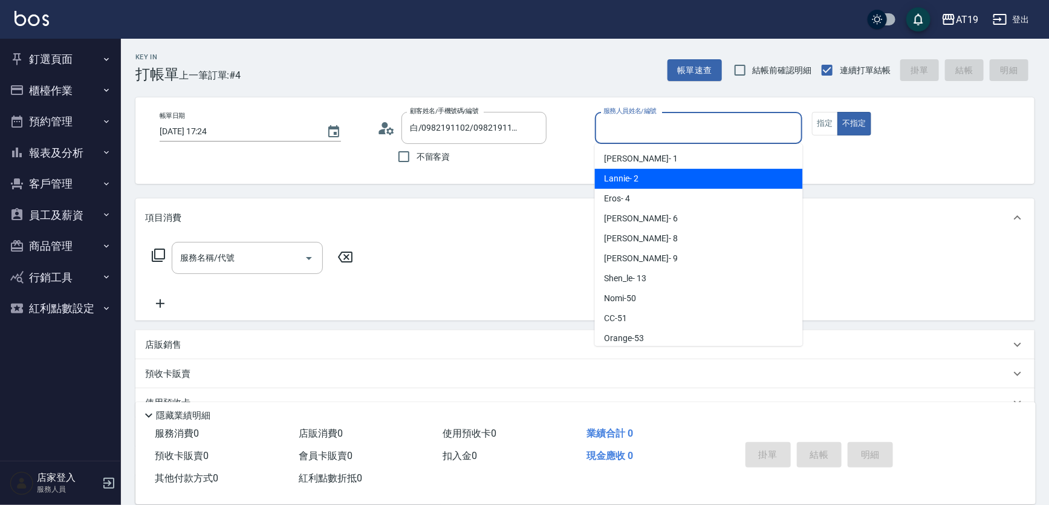
type input "Lannie- 2"
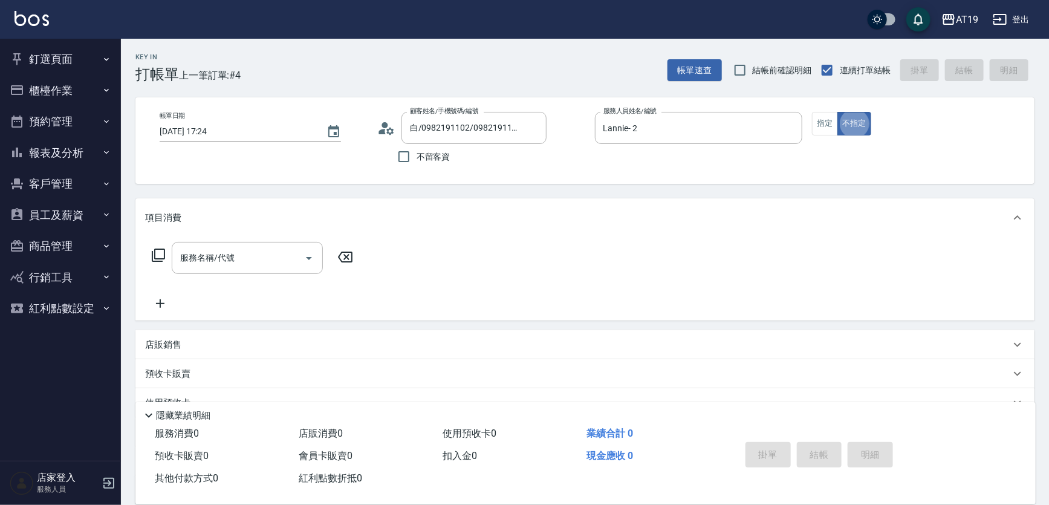
type button "false"
type input "401"
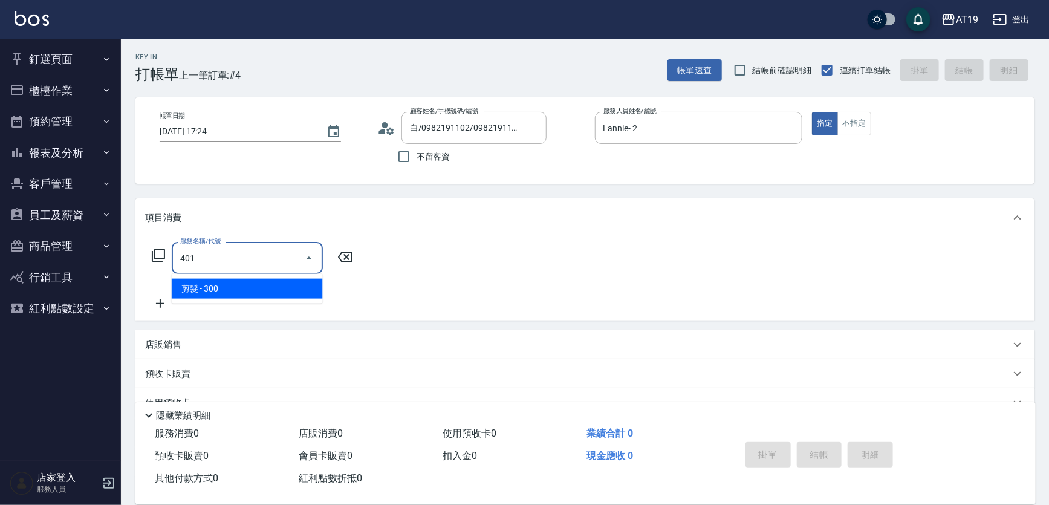
type input "30"
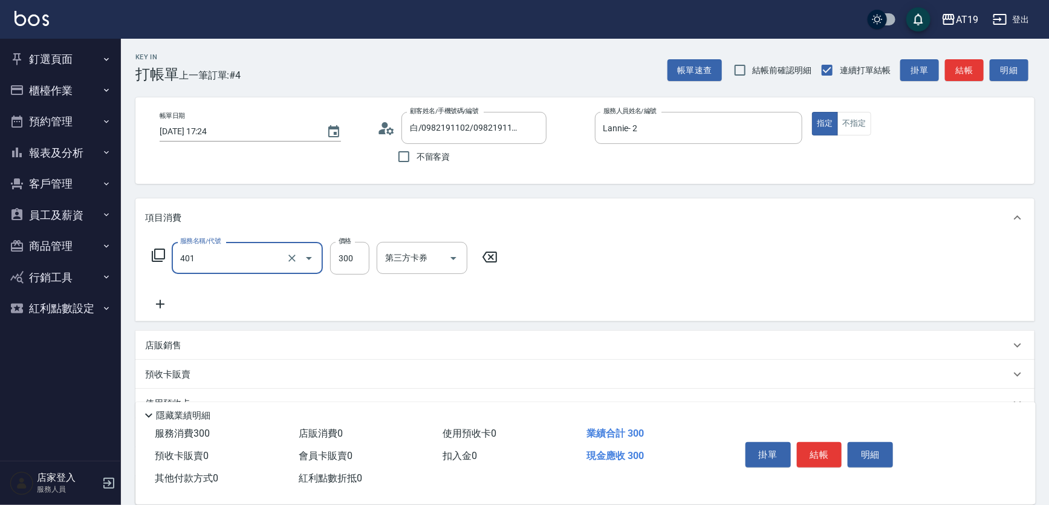
type input "剪髮(401)"
click at [384, 132] on icon at bounding box center [381, 131] width 7 height 5
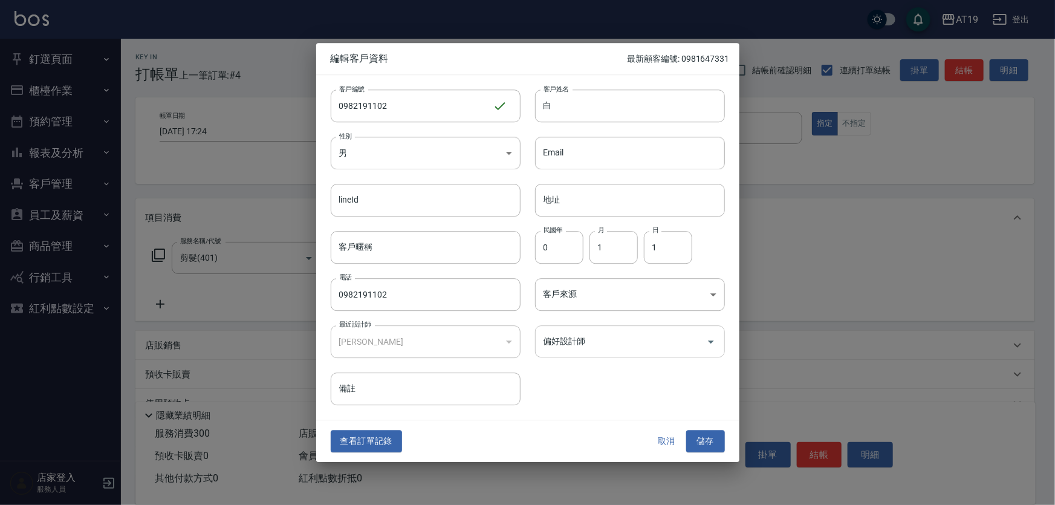
click at [571, 348] on input "偏好設計師" at bounding box center [620, 341] width 161 height 21
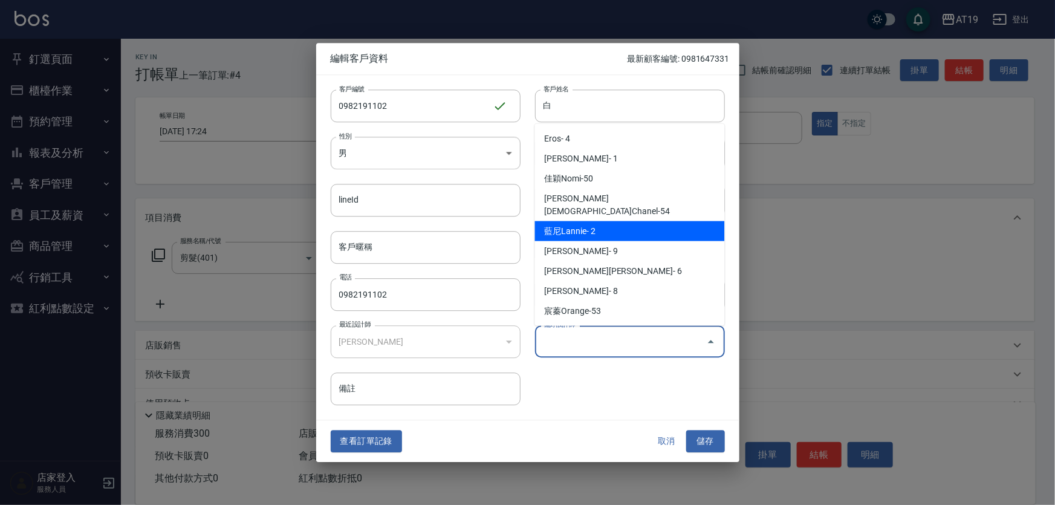
click at [576, 222] on li "藍尼Lannie- 2" at bounding box center [630, 231] width 190 height 20
type input "[PERSON_NAME]"
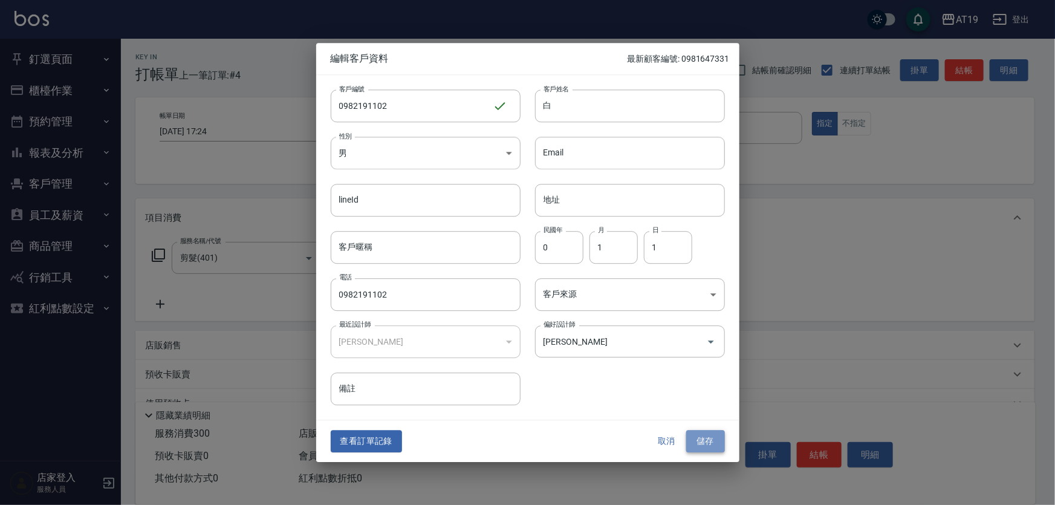
click at [705, 441] on button "儲存" at bounding box center [705, 441] width 39 height 22
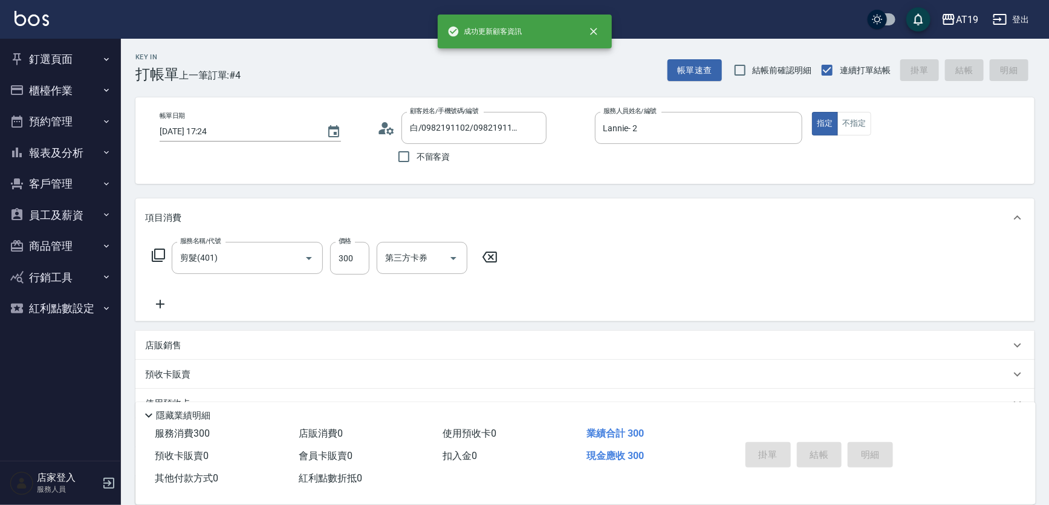
type input "0"
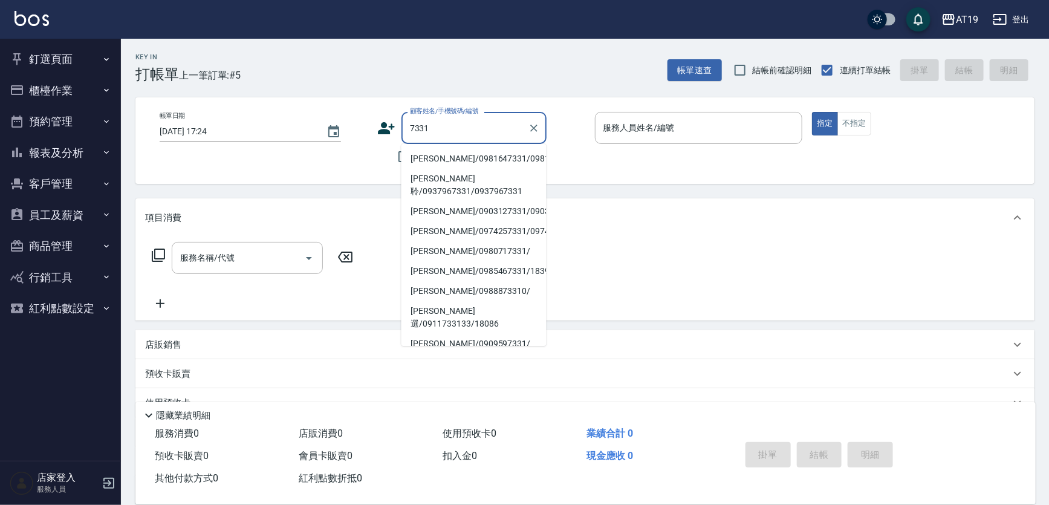
type input "[PERSON_NAME]/0981647331/0981647331"
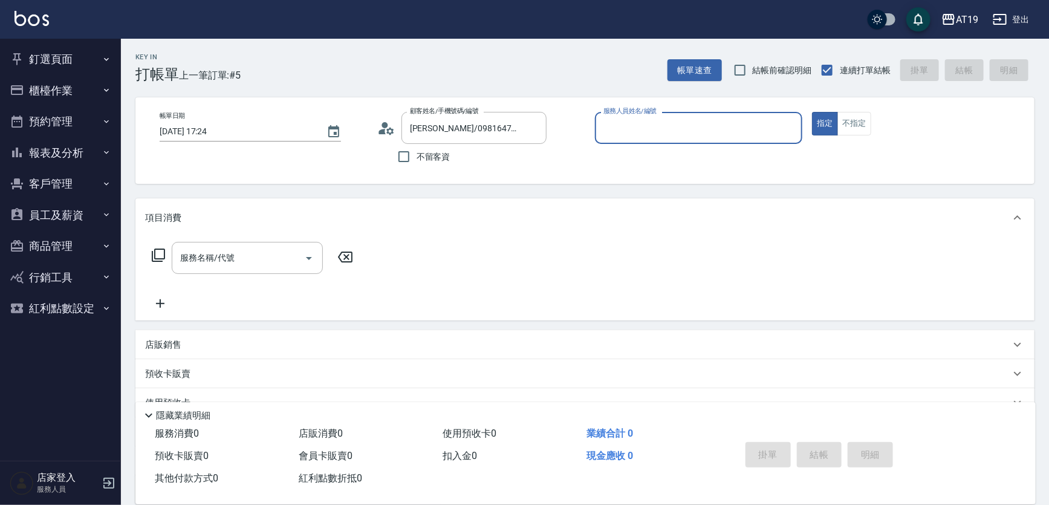
type input "[PERSON_NAME]- 9"
click at [812, 112] on button "指定" at bounding box center [825, 124] width 26 height 24
type button "true"
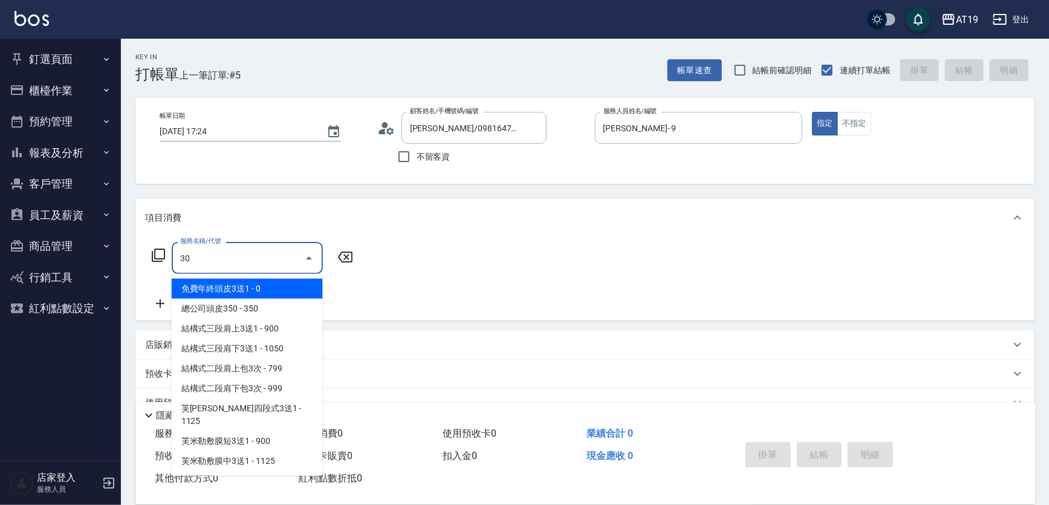
type input "301"
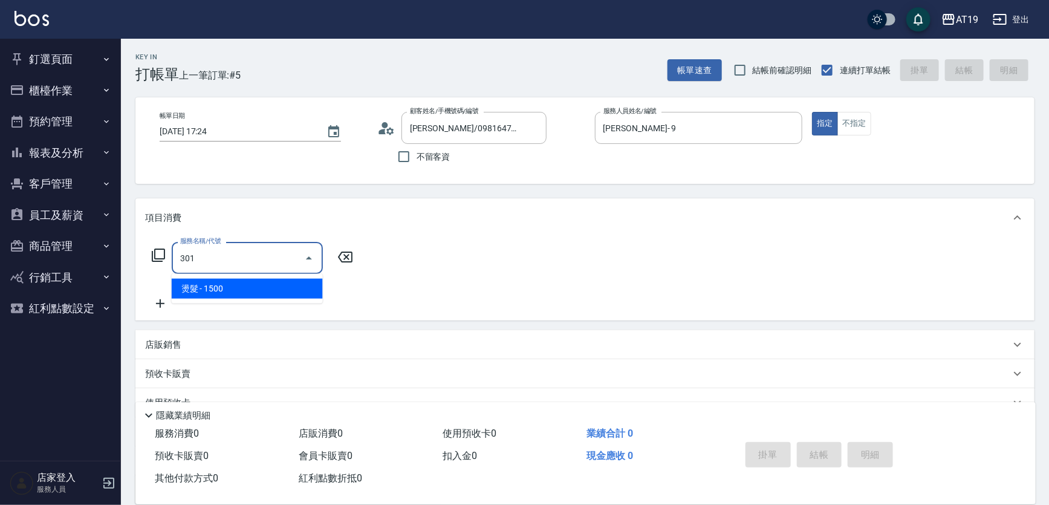
type input "150"
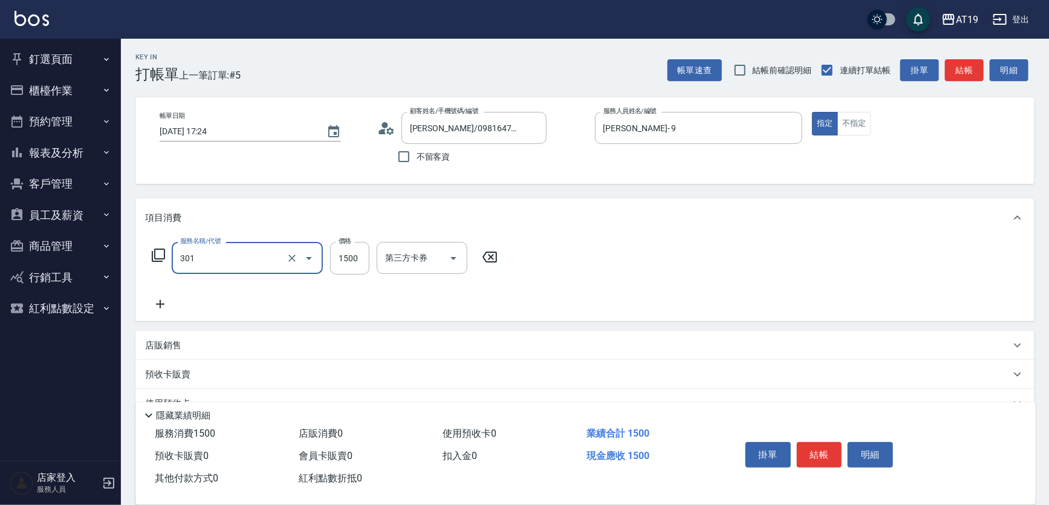
type input "燙髮(301)"
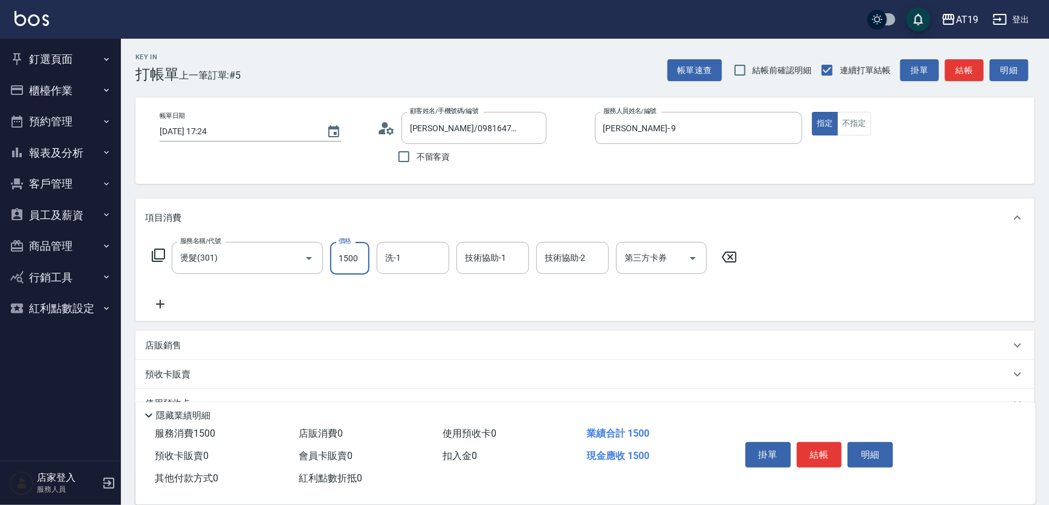
type input "0"
type input "18"
type input "10"
type input "188"
type input "180"
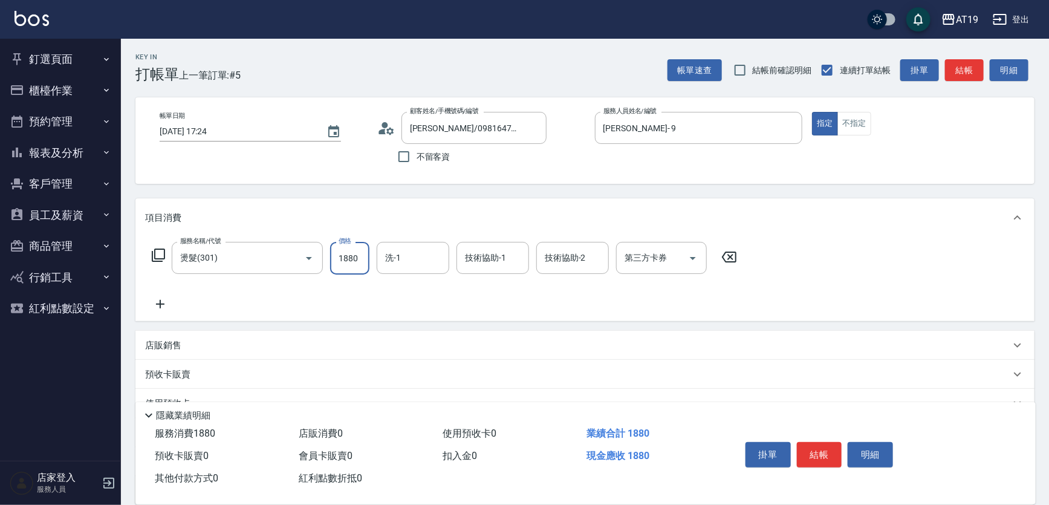
type input "1880"
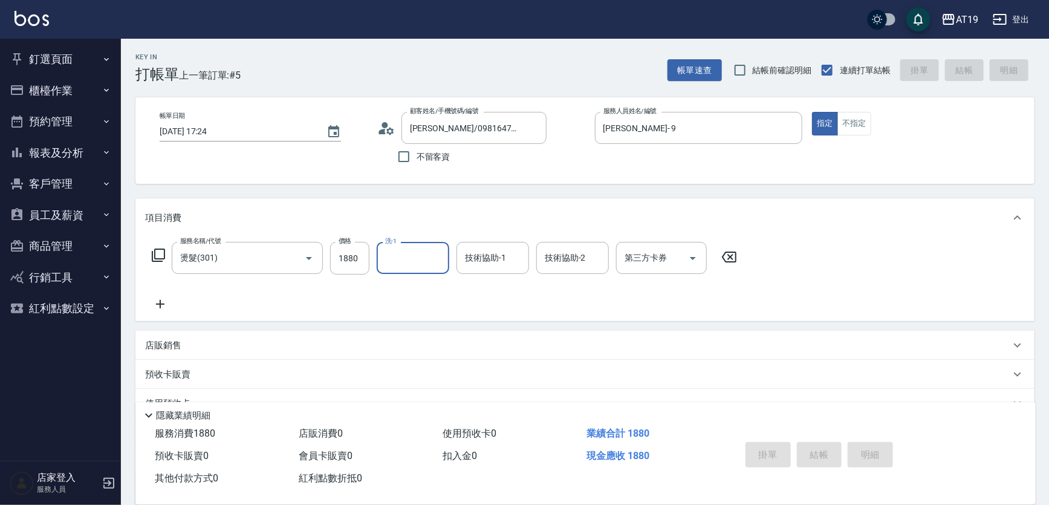
type input "[DATE] 17:25"
type input "0"
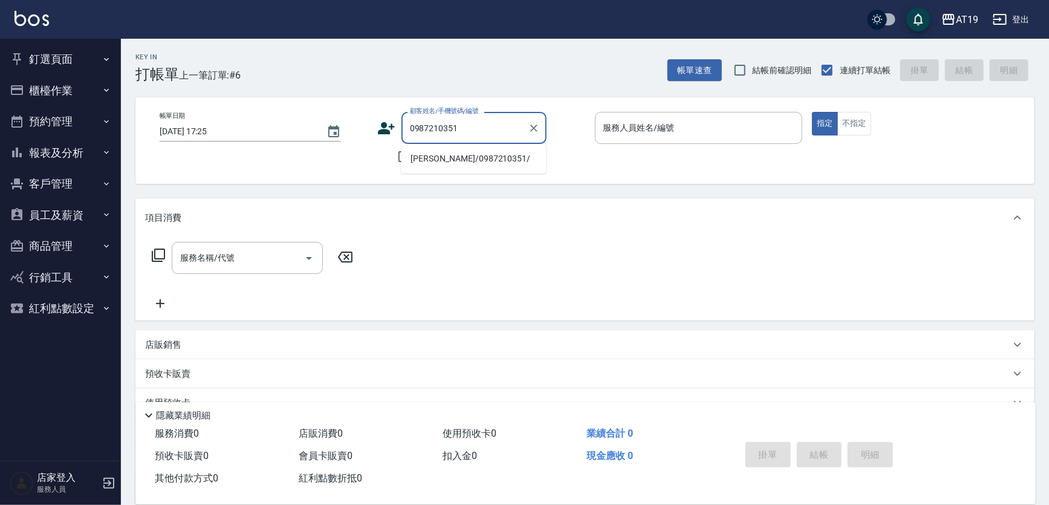
type input "[PERSON_NAME]/0987210351/"
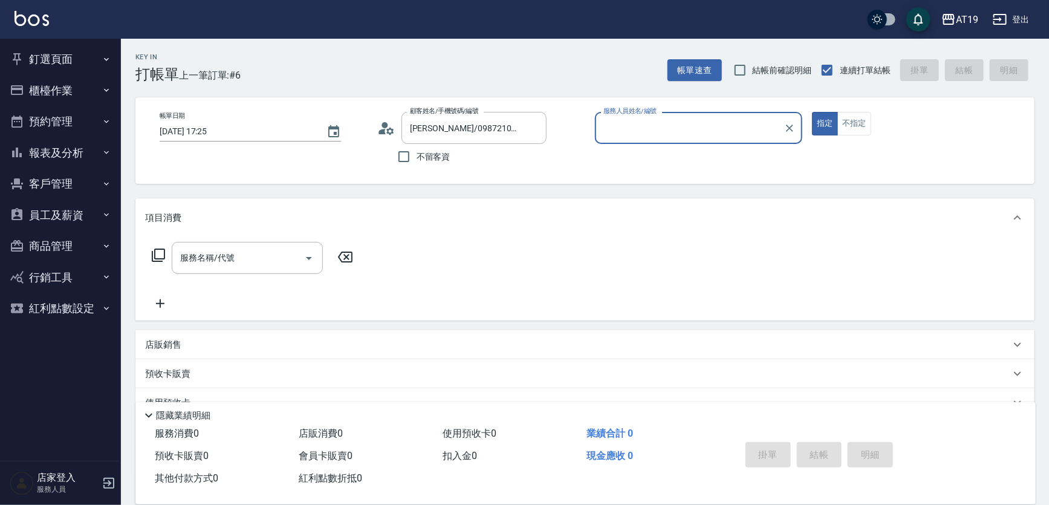
type input "Lannie- 2"
click at [812, 112] on button "指定" at bounding box center [825, 124] width 26 height 24
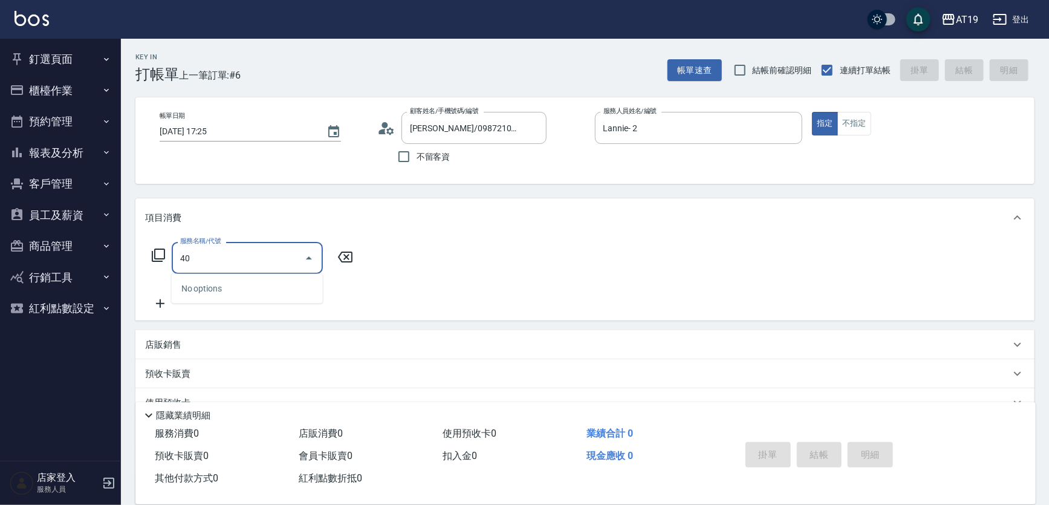
type input "401"
type input "30"
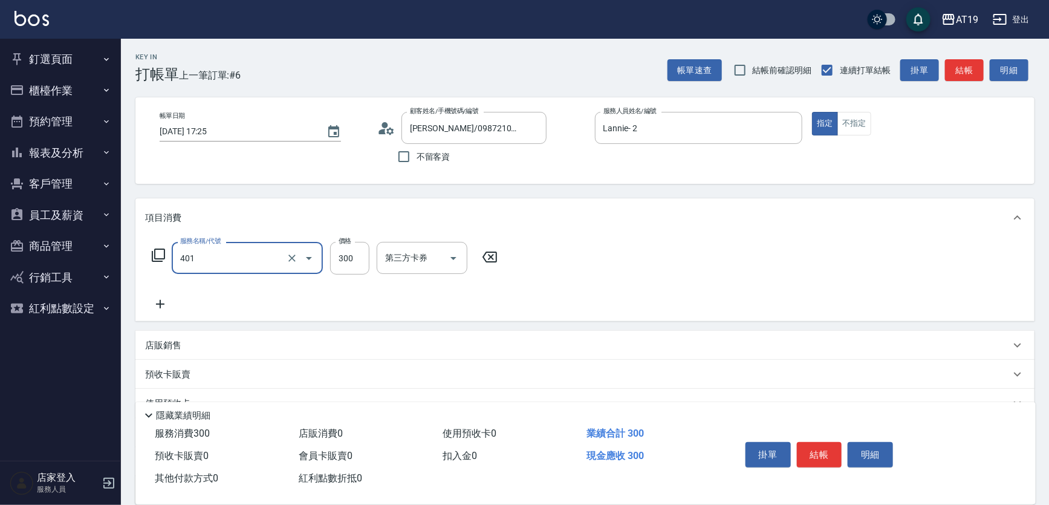
type input "剪髮(401)"
type input "0"
type input "70"
type input "700"
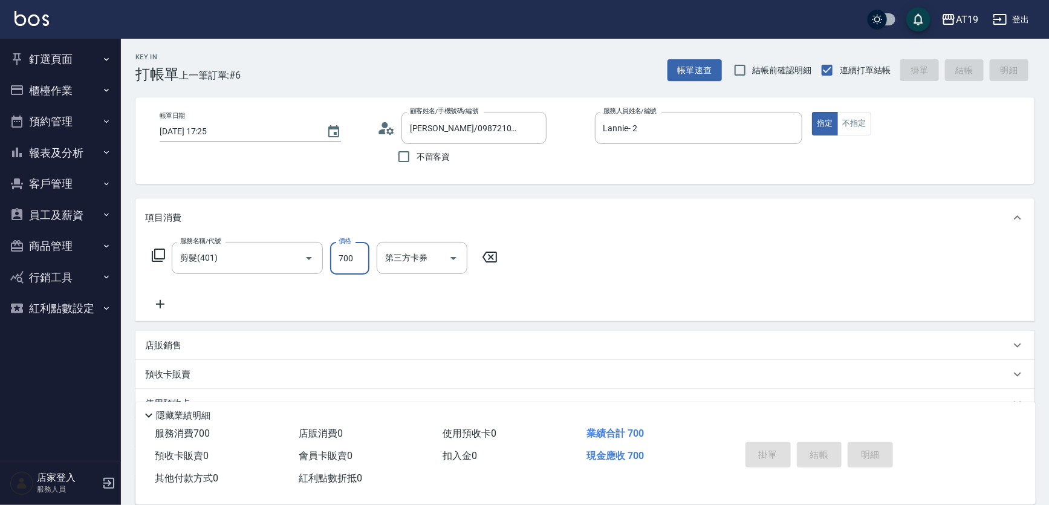
type input "[DATE] 17:49"
type input "0"
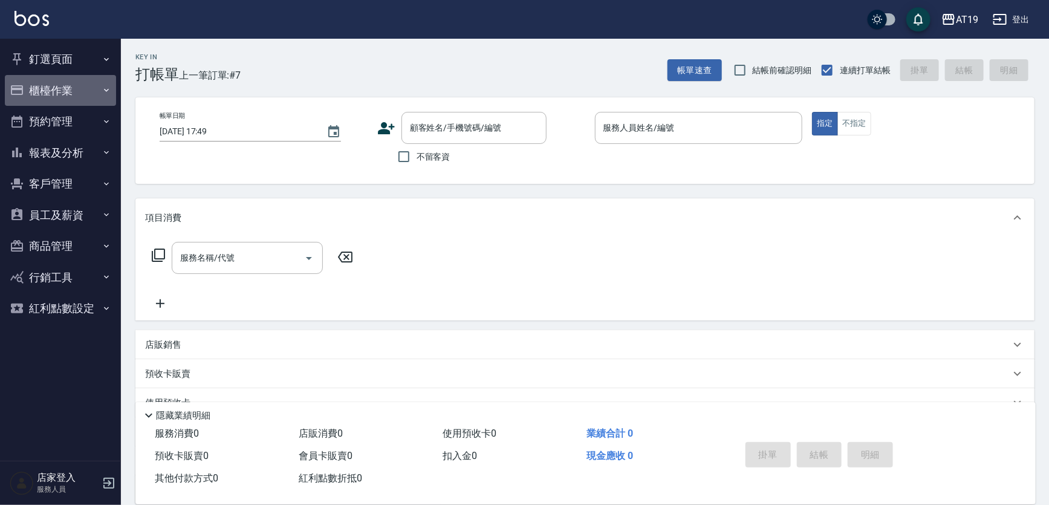
click at [54, 85] on button "櫃檯作業" at bounding box center [60, 90] width 111 height 31
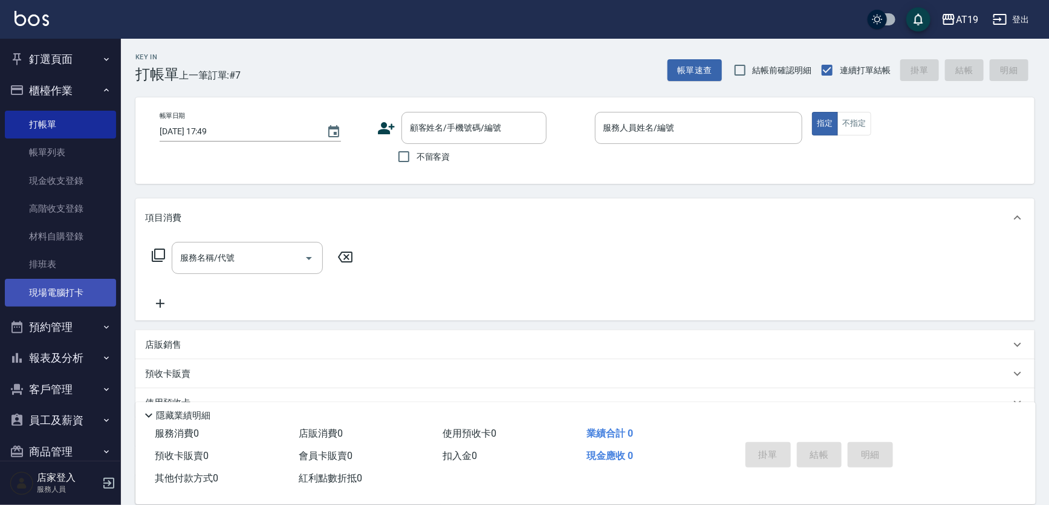
click at [42, 296] on link "現場電腦打卡" at bounding box center [60, 293] width 111 height 28
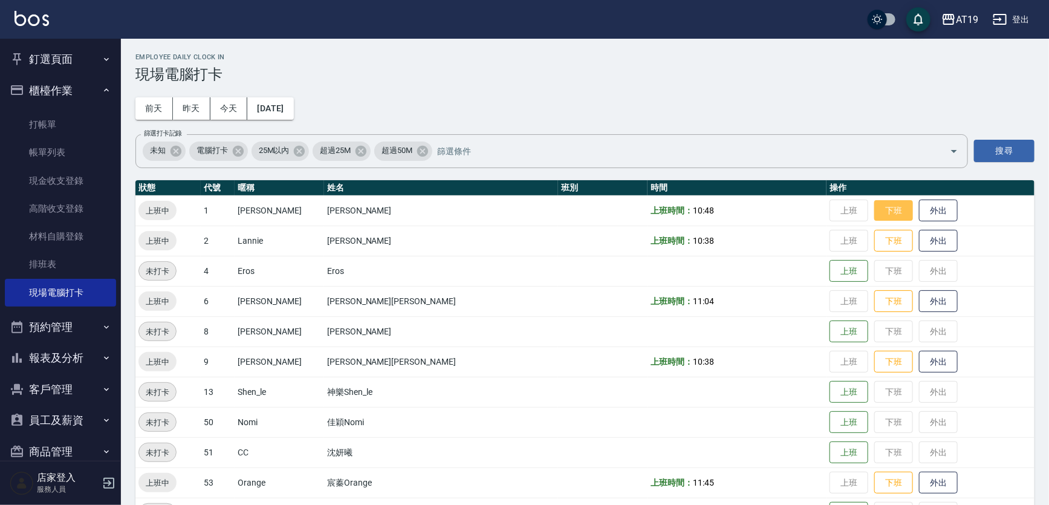
click at [874, 212] on button "下班" at bounding box center [893, 210] width 39 height 21
